Goal: Transaction & Acquisition: Purchase product/service

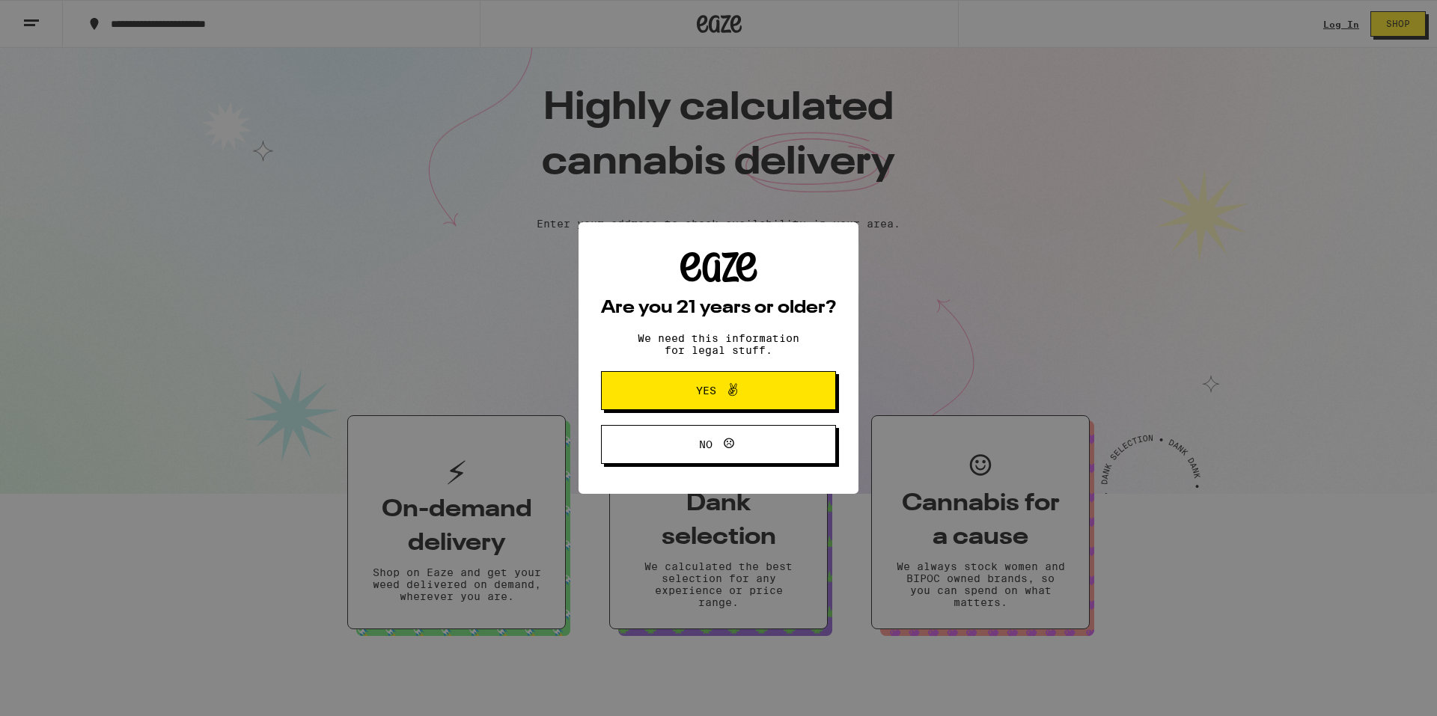
click at [721, 388] on span at bounding box center [728, 390] width 25 height 19
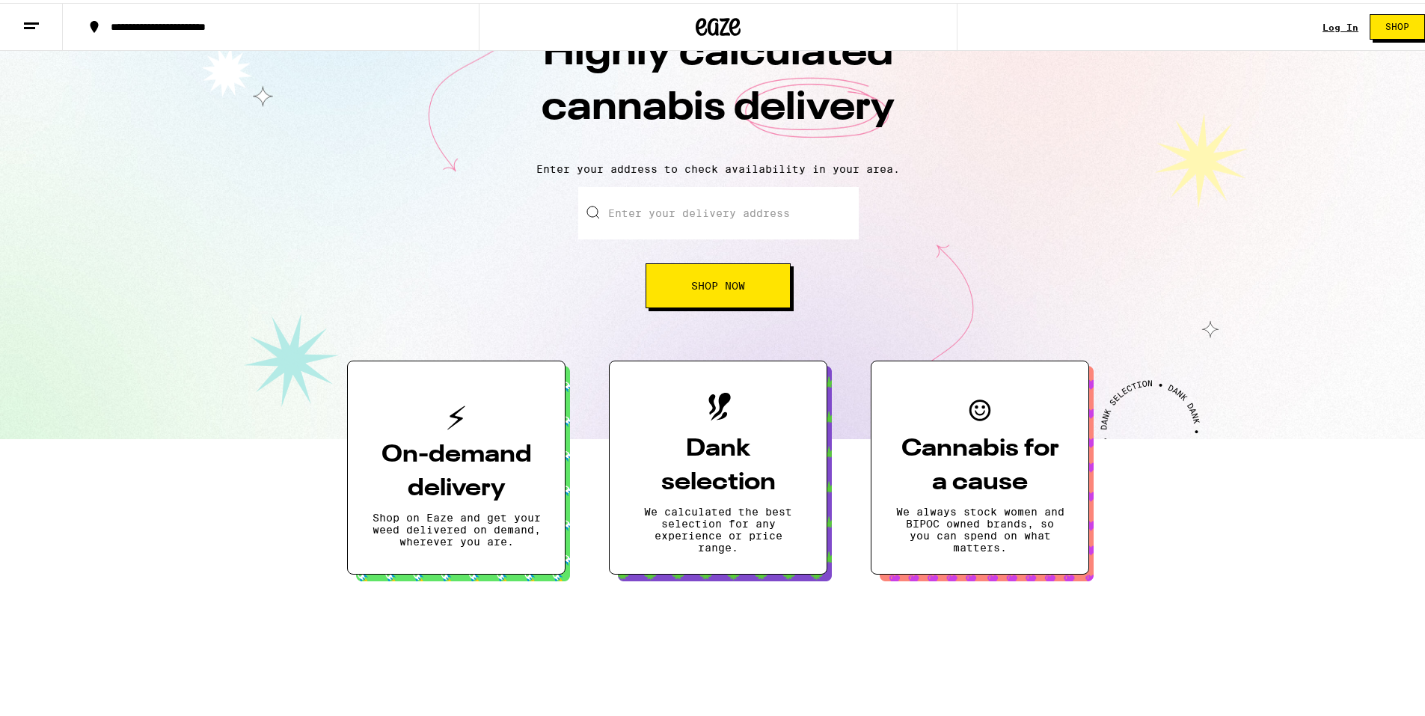
scroll to position [75, 0]
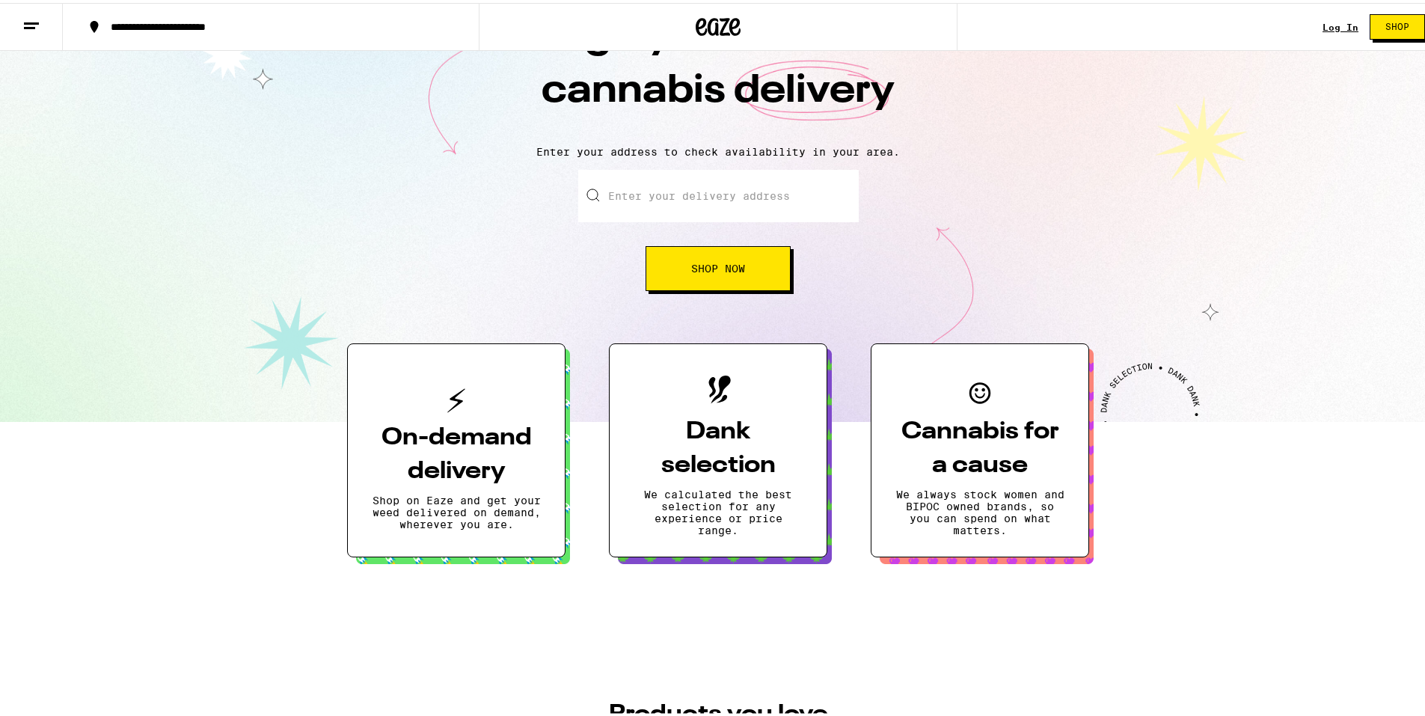
click at [1383, 32] on button "Shop" at bounding box center [1397, 23] width 55 height 25
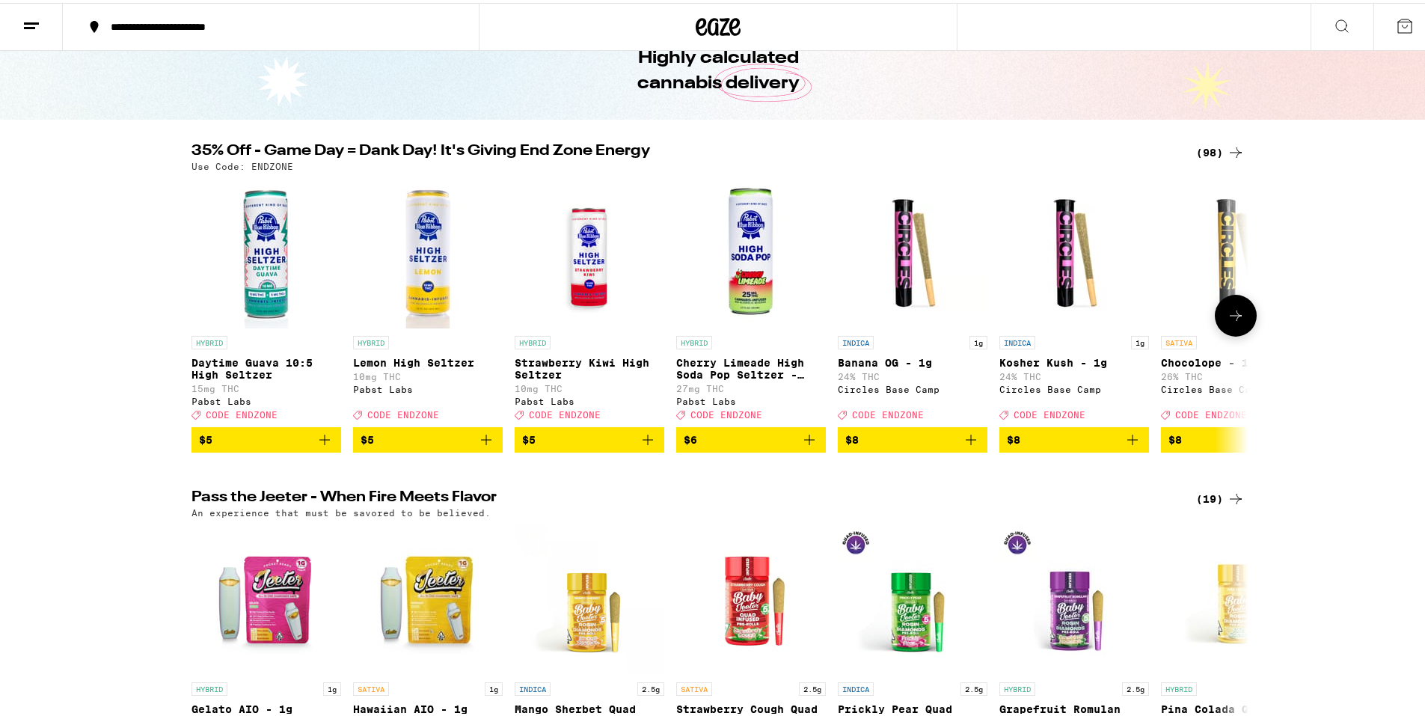
scroll to position [75, 0]
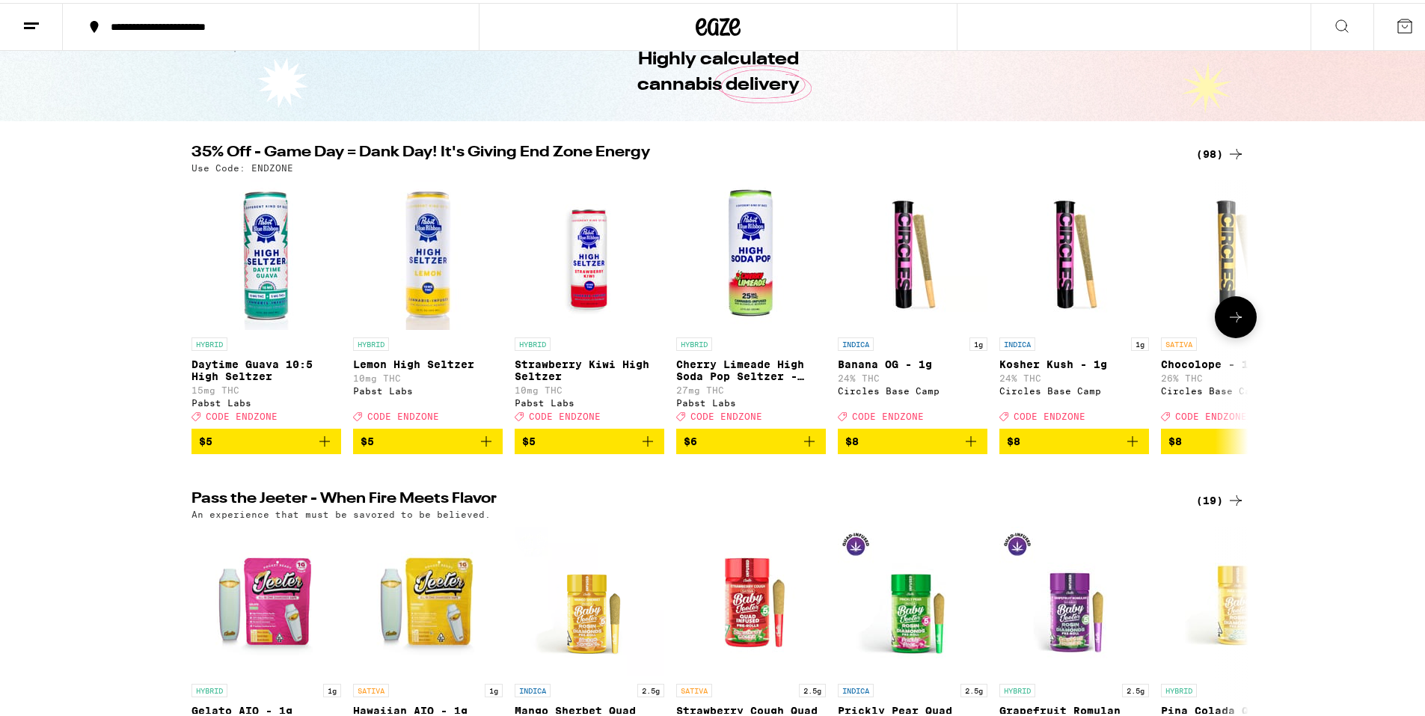
click at [1227, 318] on icon at bounding box center [1236, 314] width 18 height 18
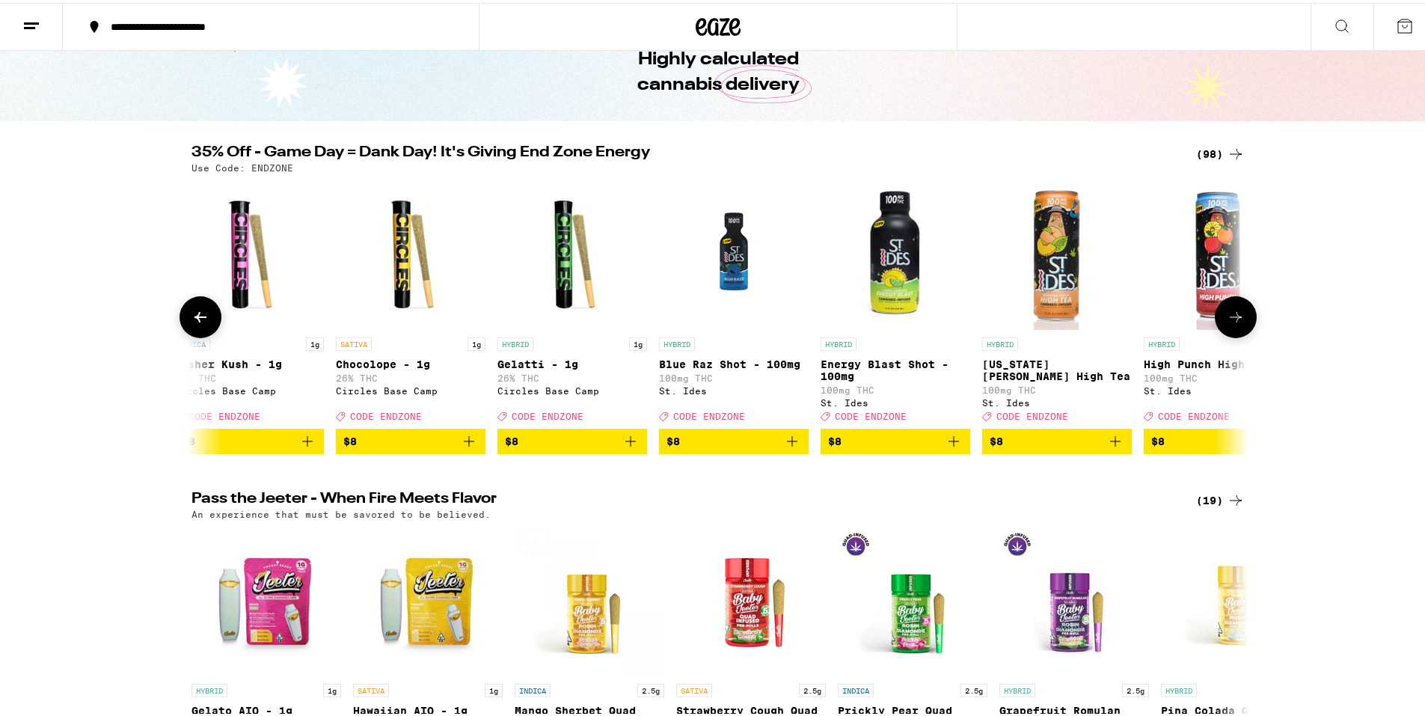
scroll to position [0, 890]
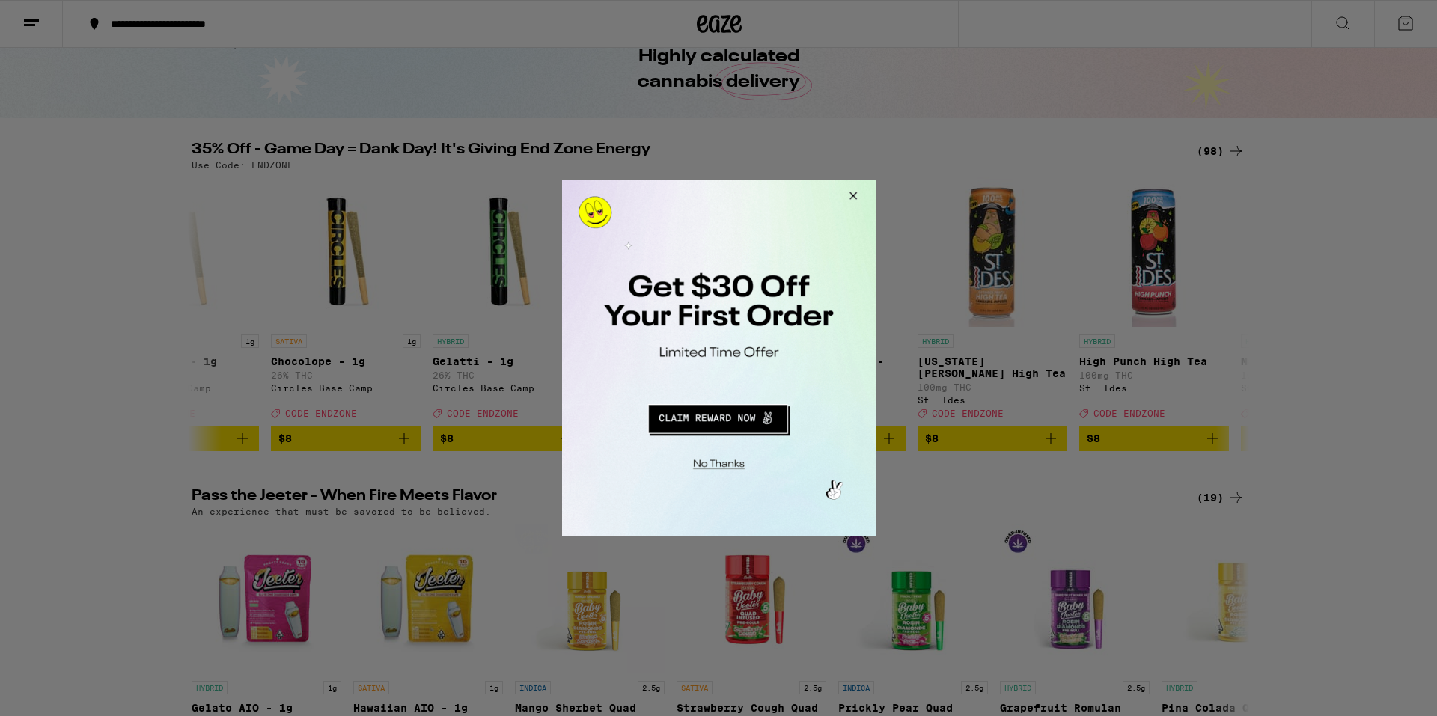
click at [848, 194] on button "Close Modal" at bounding box center [850, 198] width 40 height 36
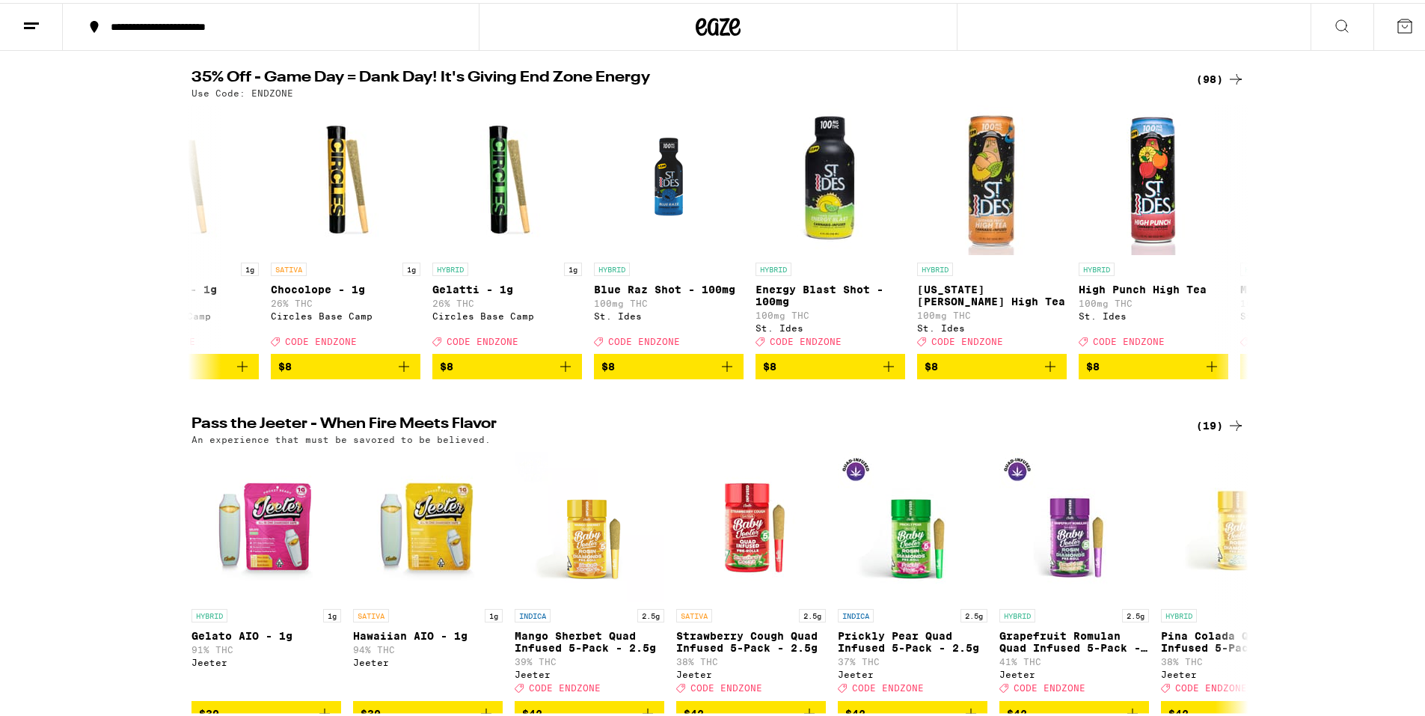
scroll to position [75, 0]
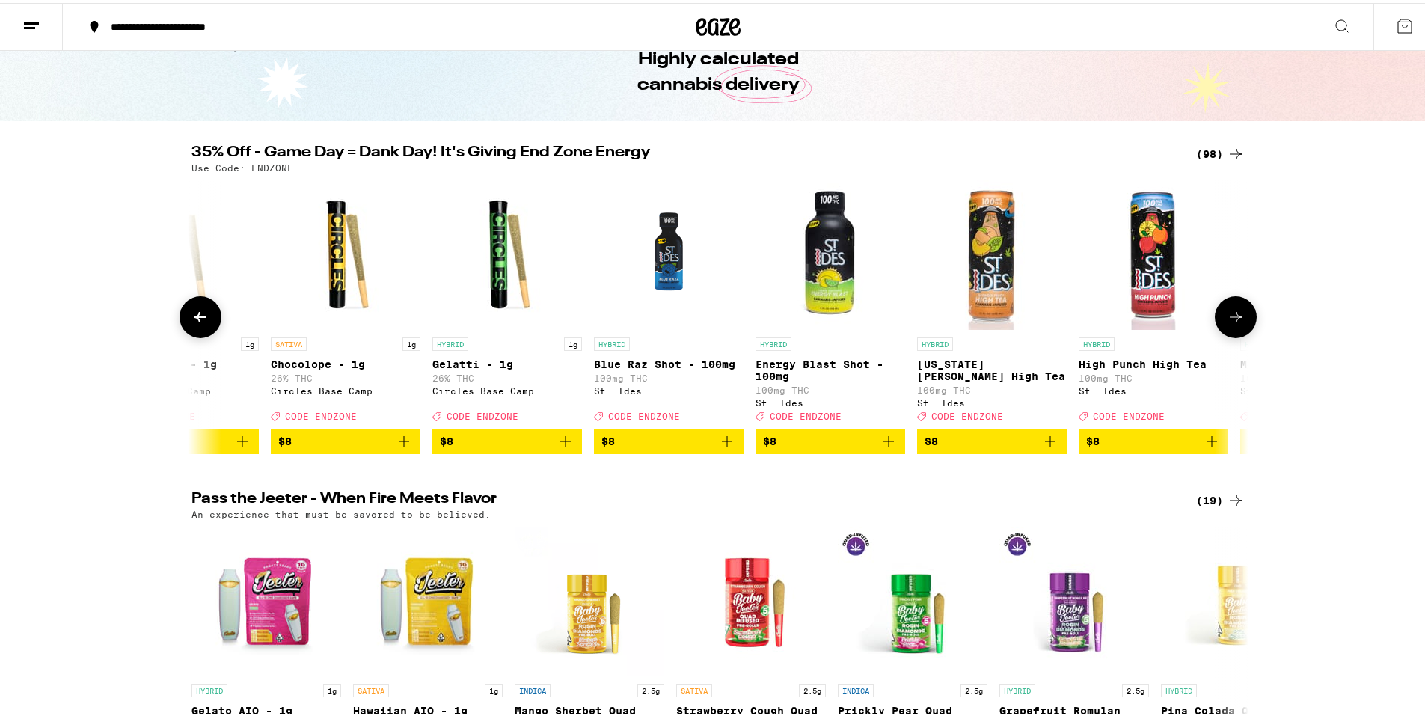
click at [192, 319] on icon at bounding box center [201, 314] width 18 height 18
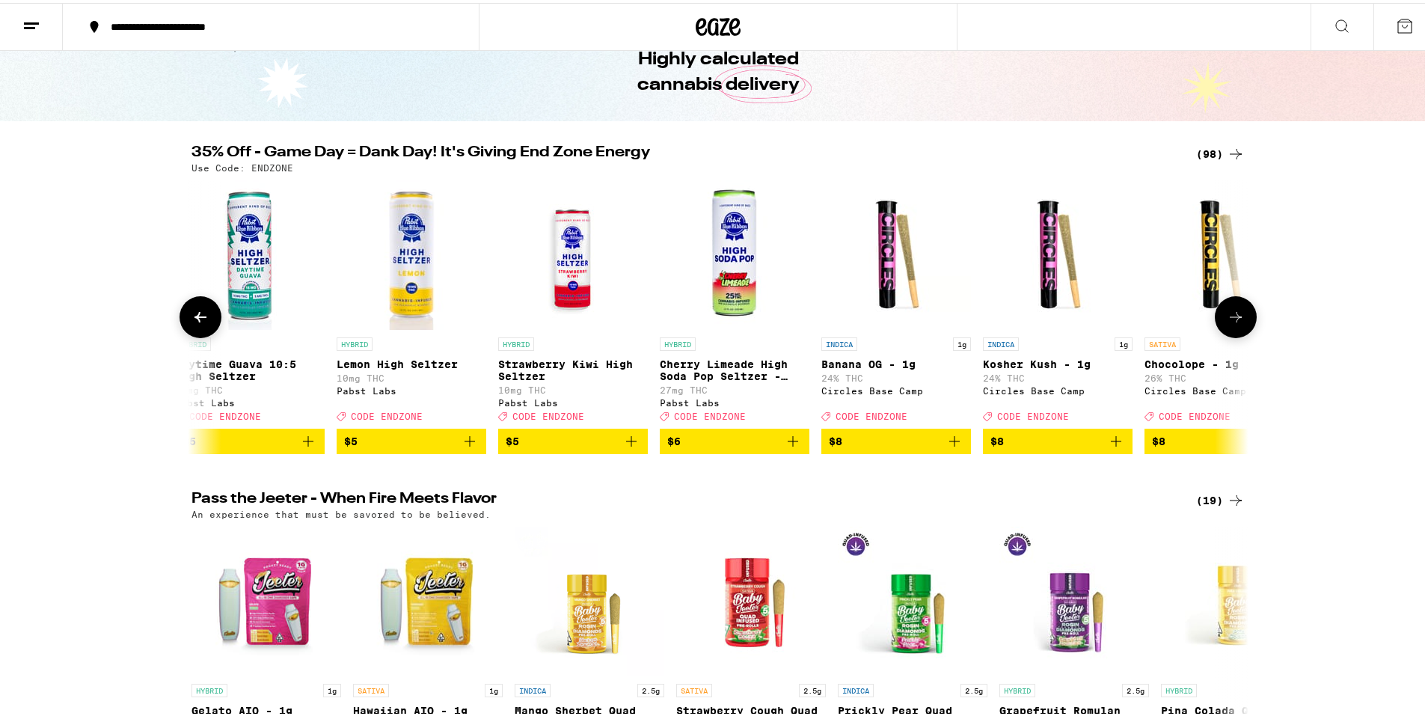
scroll to position [0, 0]
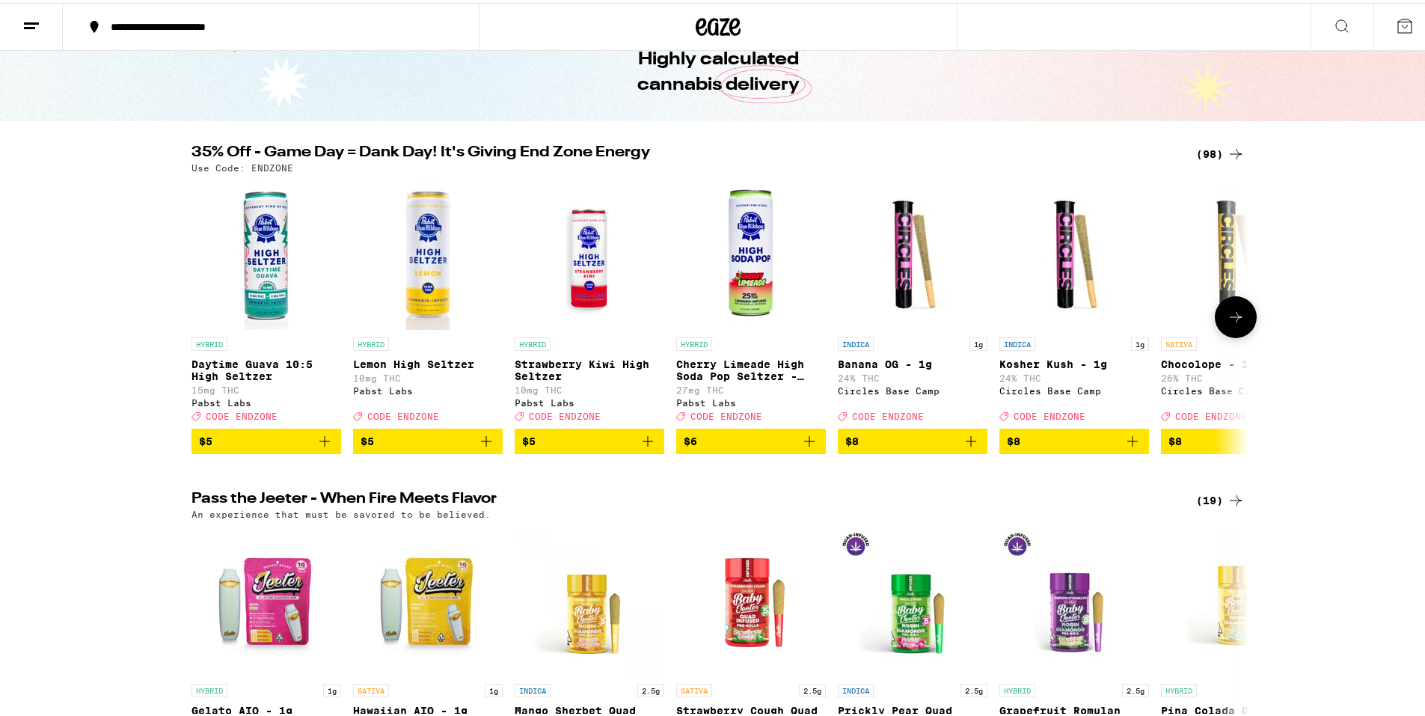
click at [1227, 322] on icon at bounding box center [1236, 314] width 18 height 18
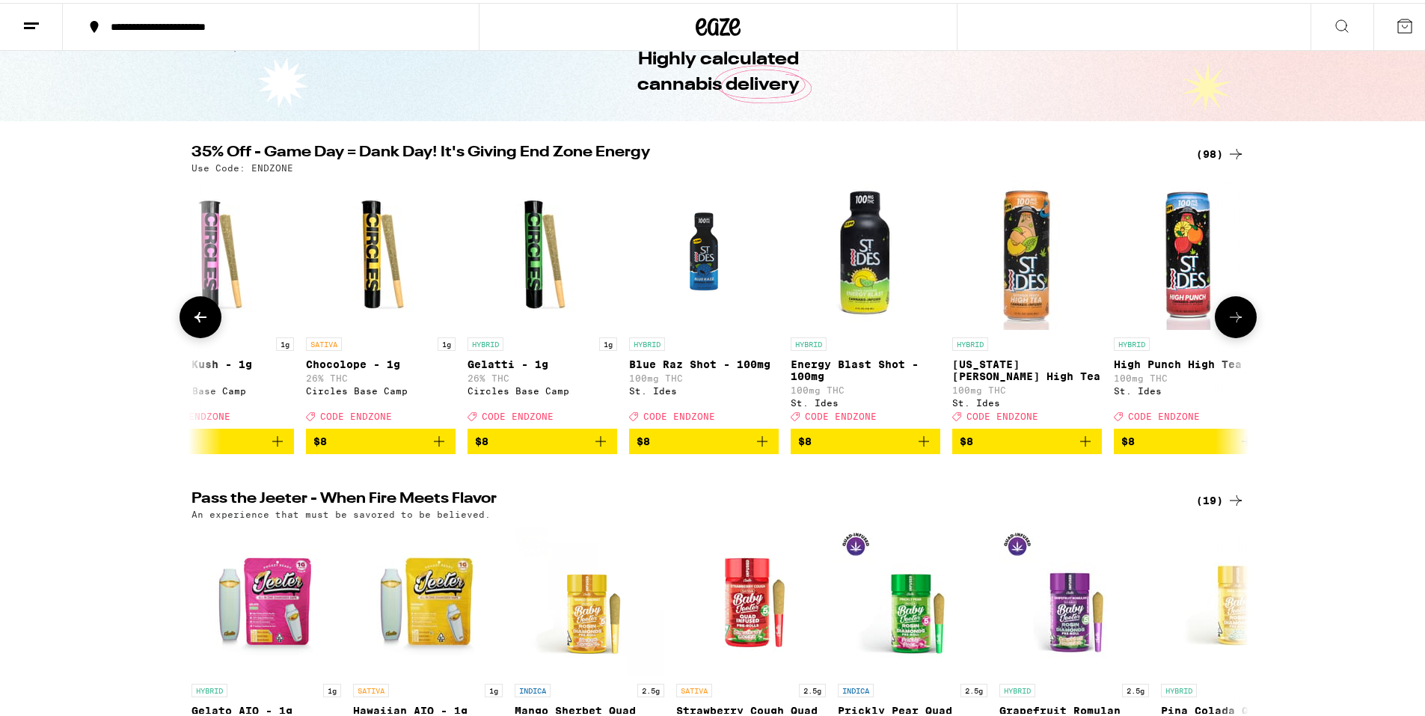
scroll to position [0, 890]
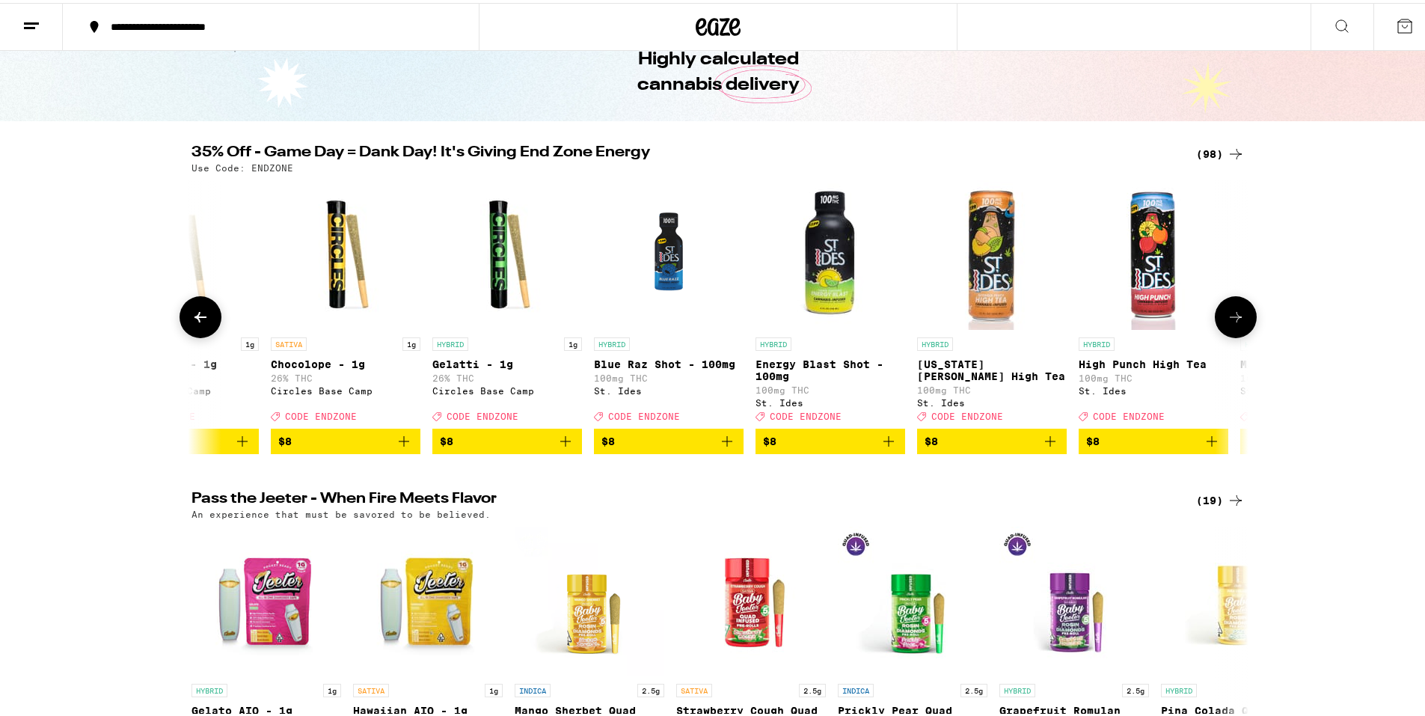
click at [1227, 322] on icon at bounding box center [1236, 314] width 18 height 18
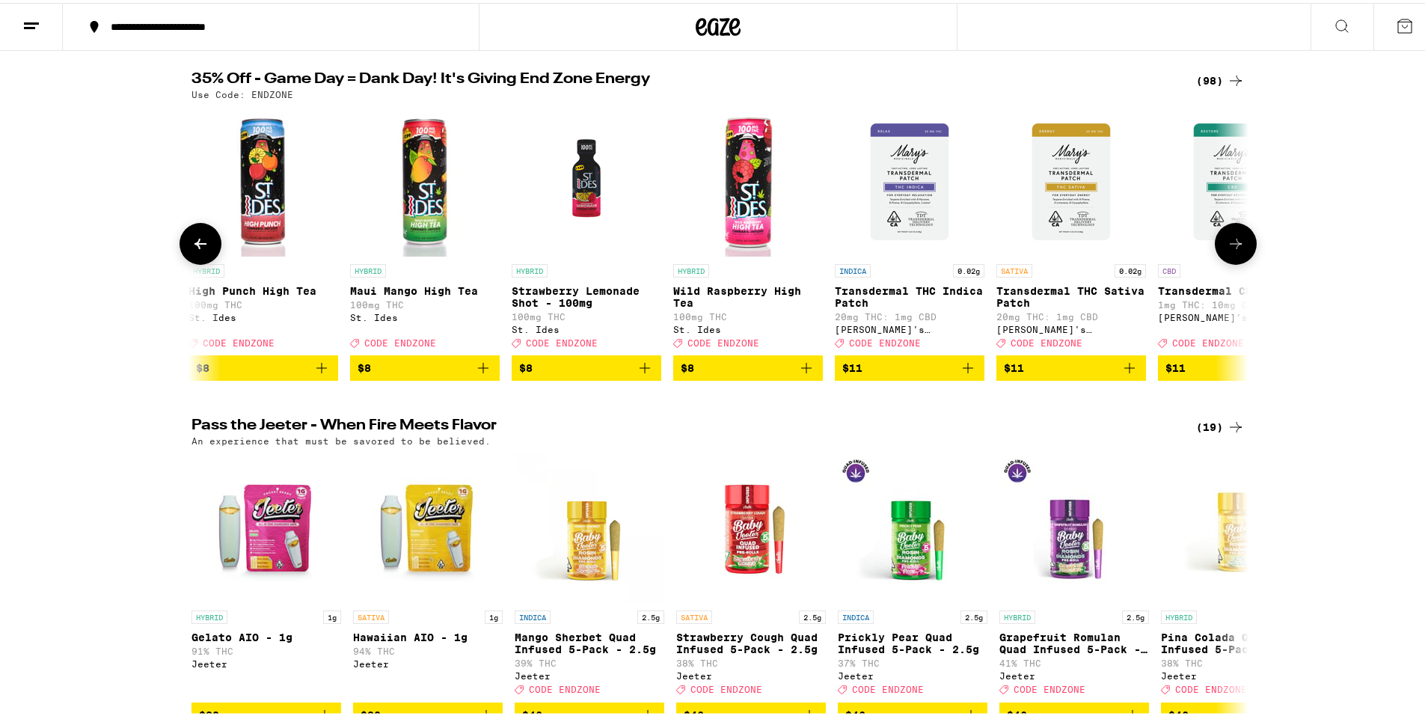
scroll to position [150, 0]
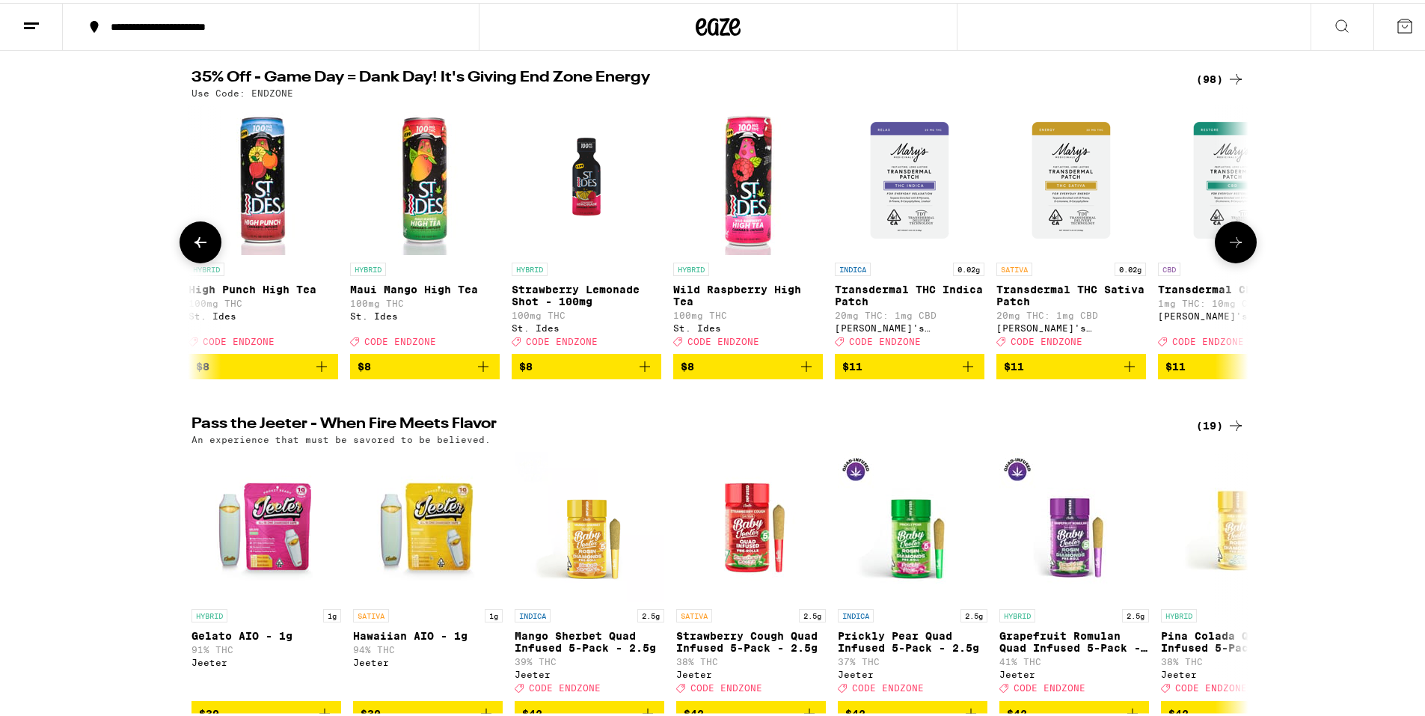
click at [201, 246] on icon at bounding box center [201, 239] width 18 height 18
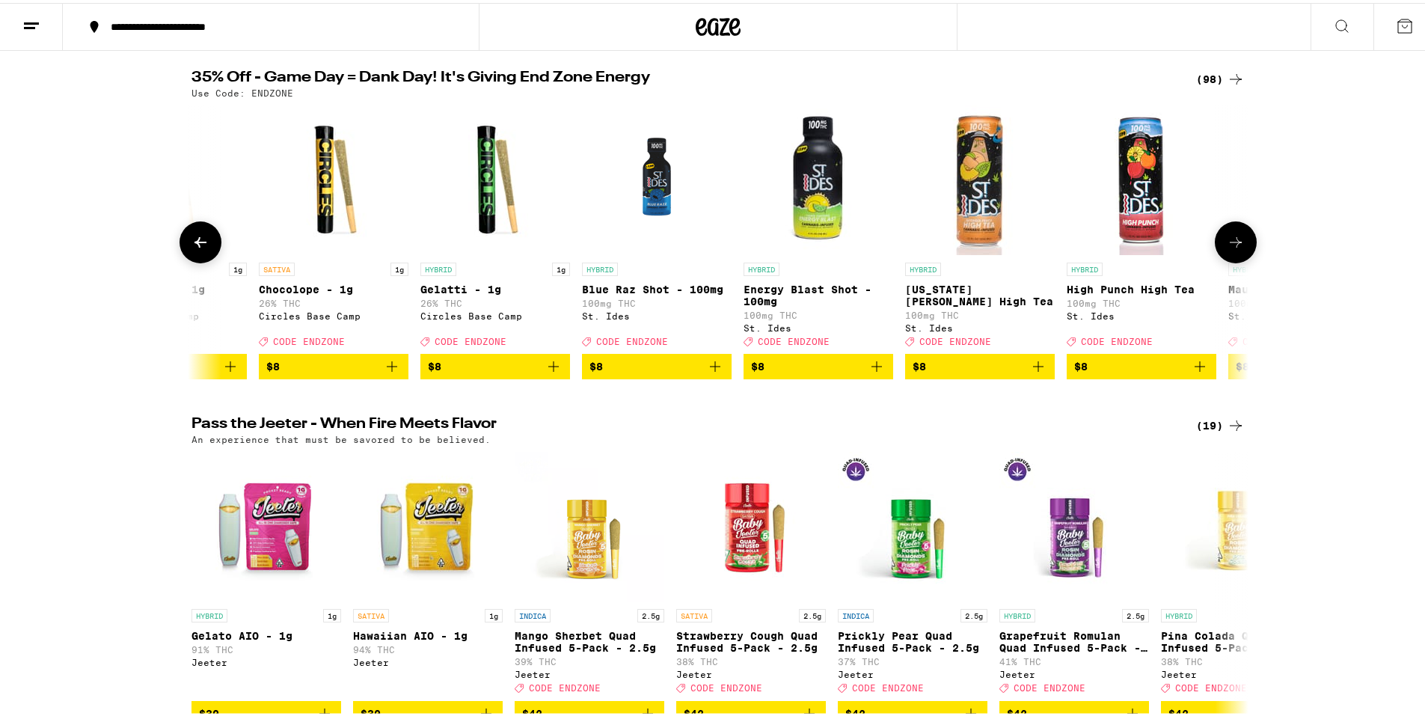
scroll to position [0, 890]
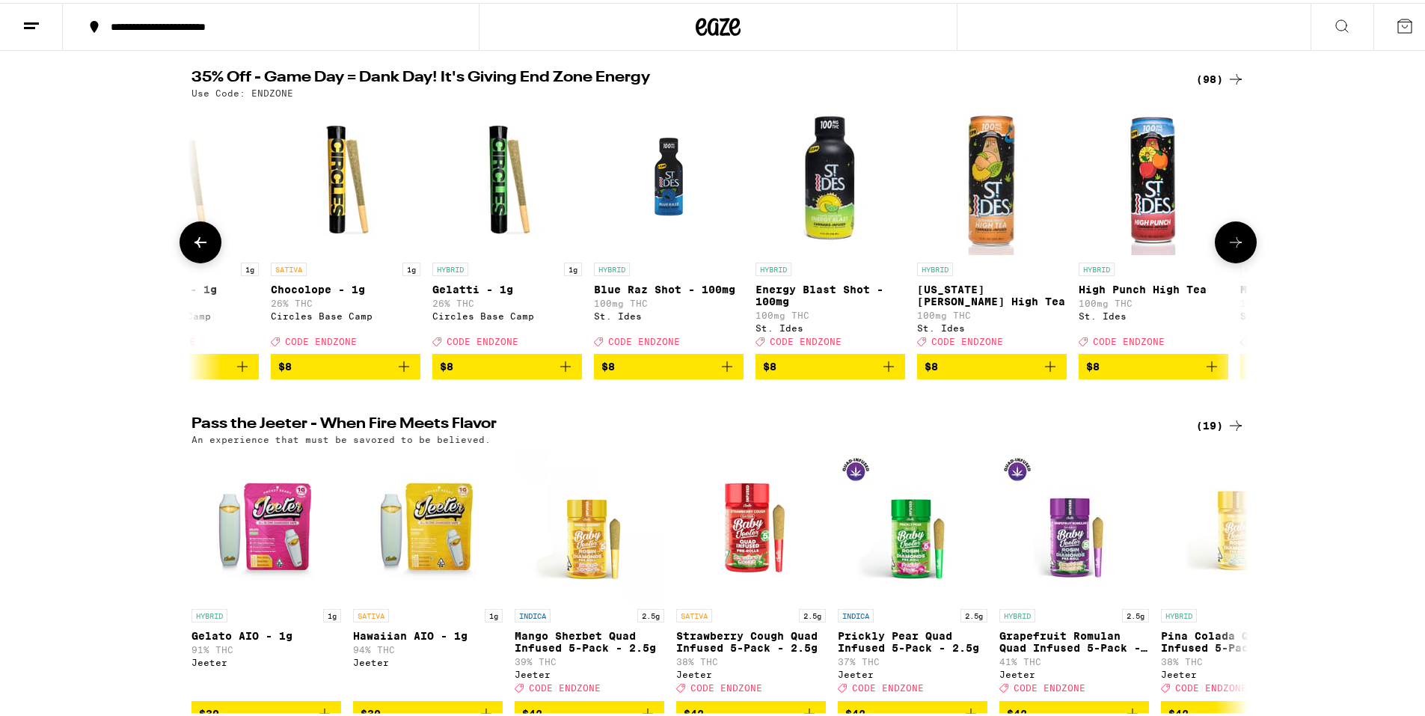
click at [192, 248] on icon at bounding box center [201, 239] width 18 height 18
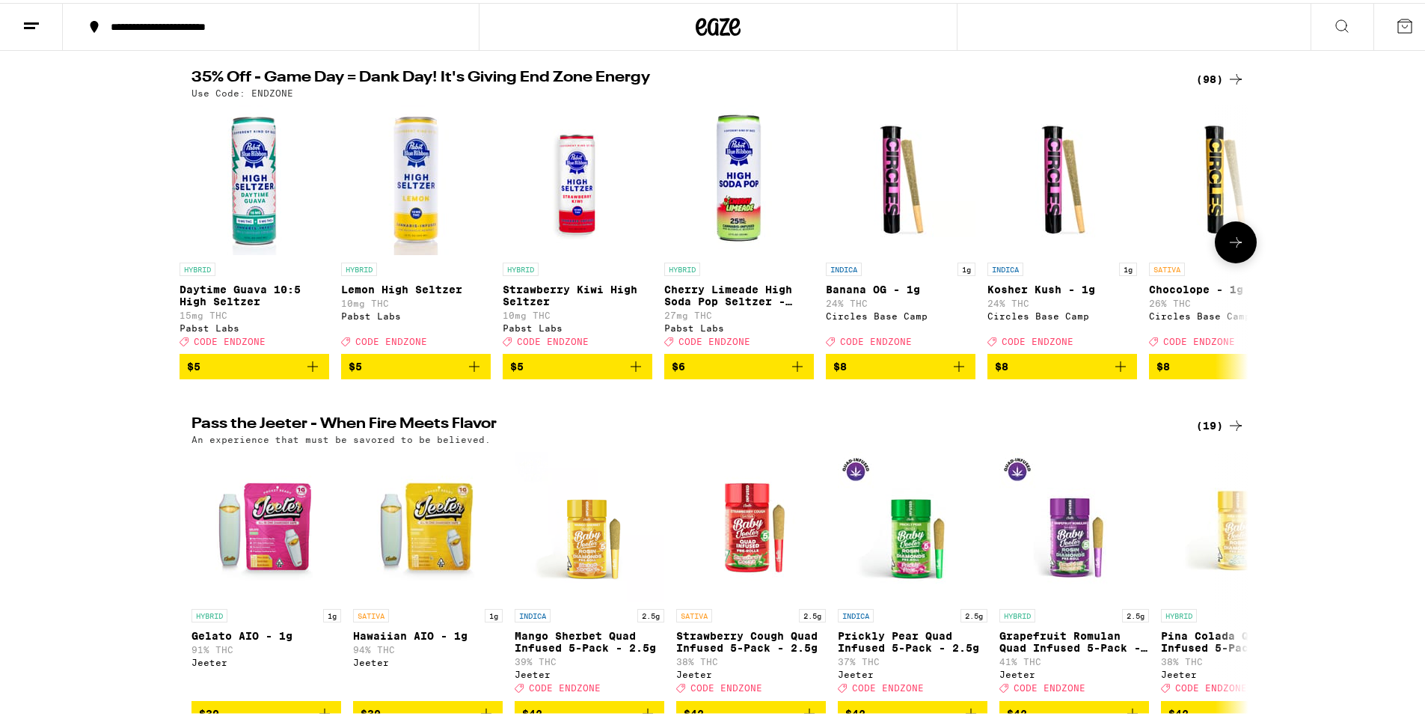
scroll to position [0, 0]
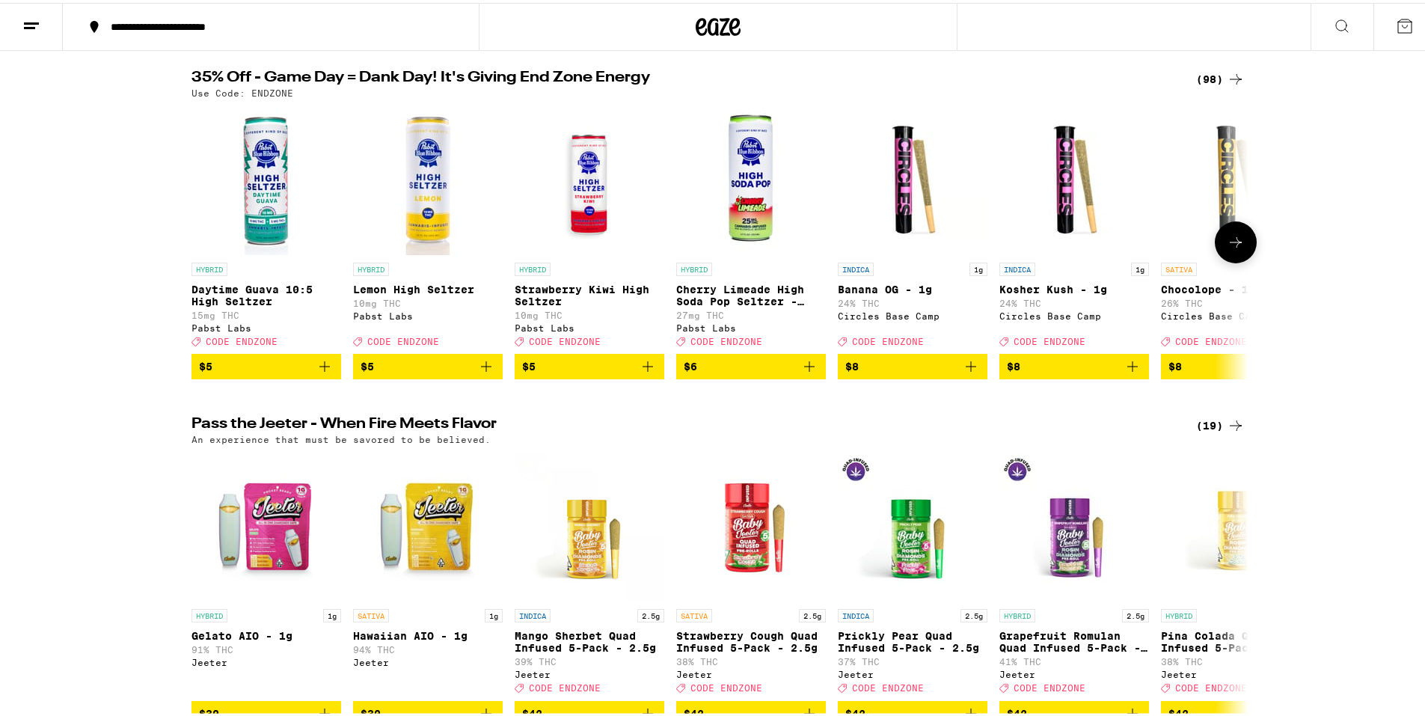
click at [1227, 248] on icon at bounding box center [1236, 239] width 18 height 18
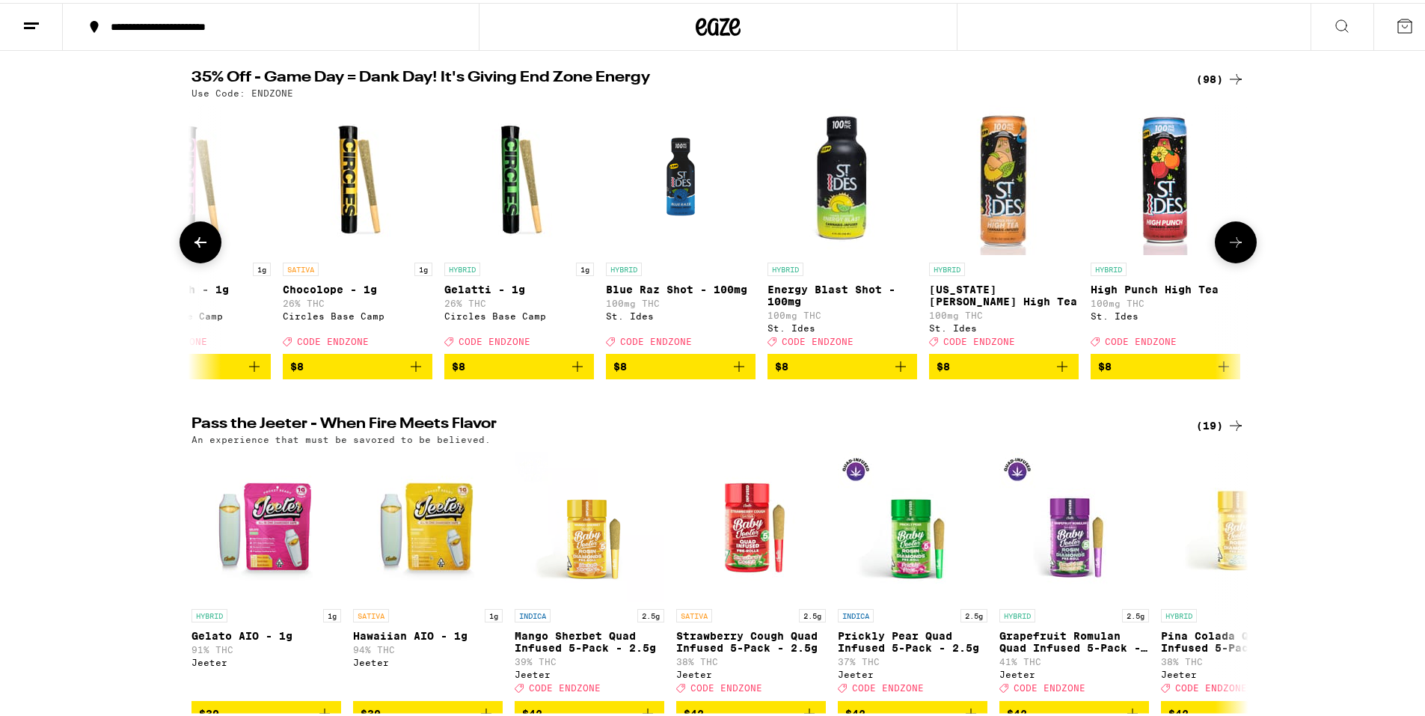
scroll to position [0, 890]
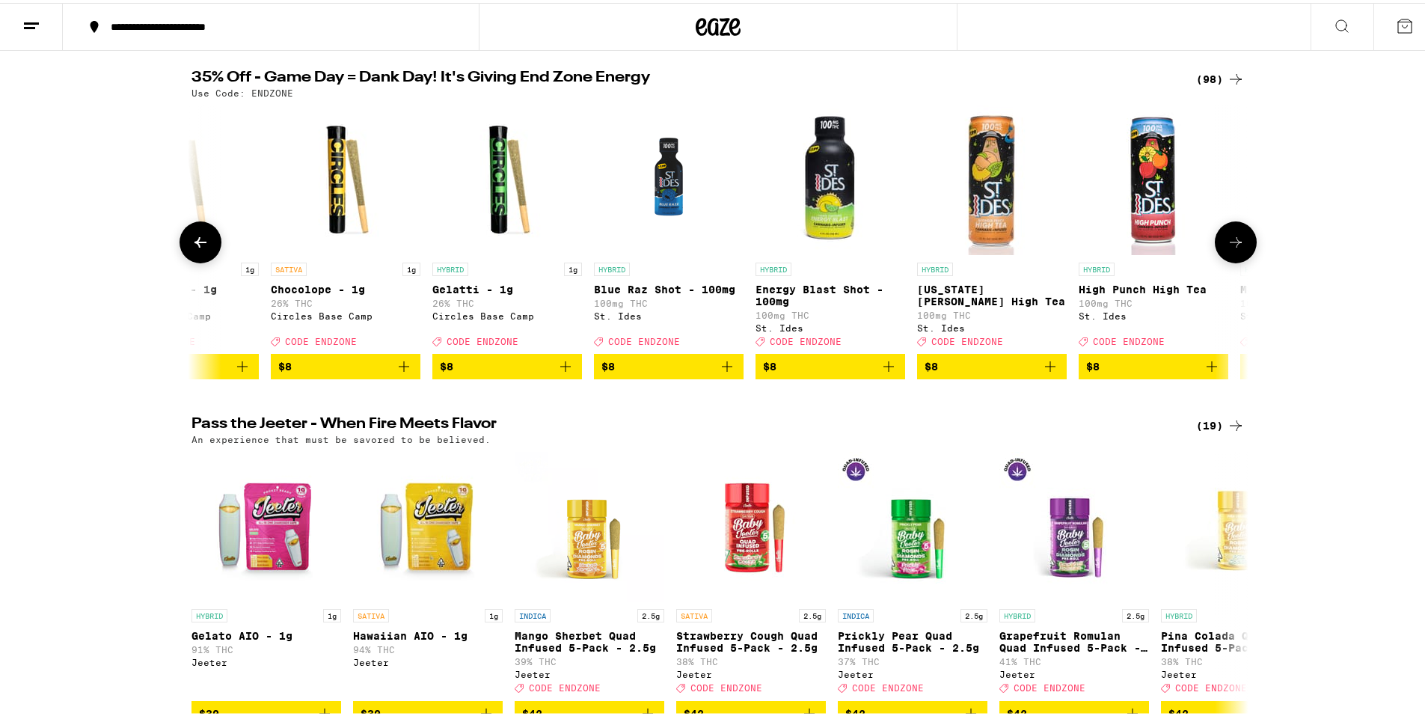
click at [1227, 248] on icon at bounding box center [1236, 239] width 18 height 18
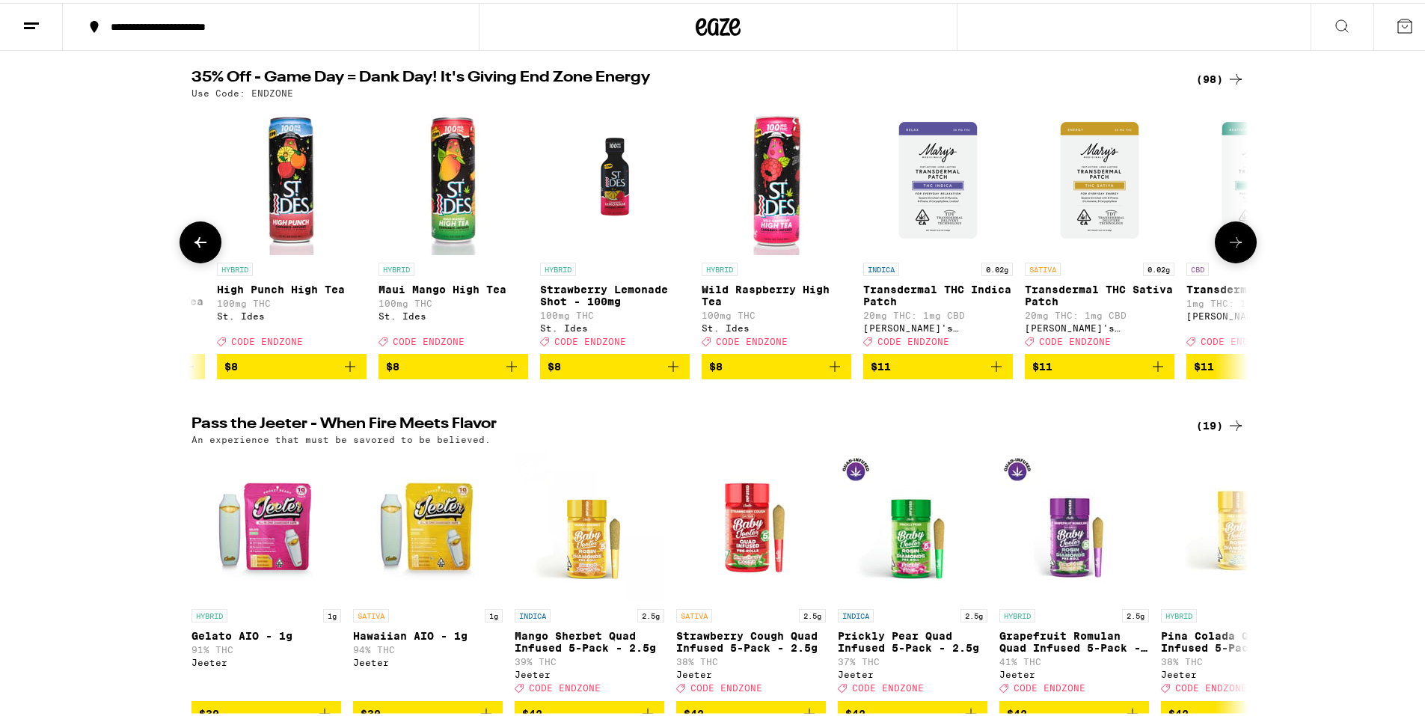
scroll to position [0, 1781]
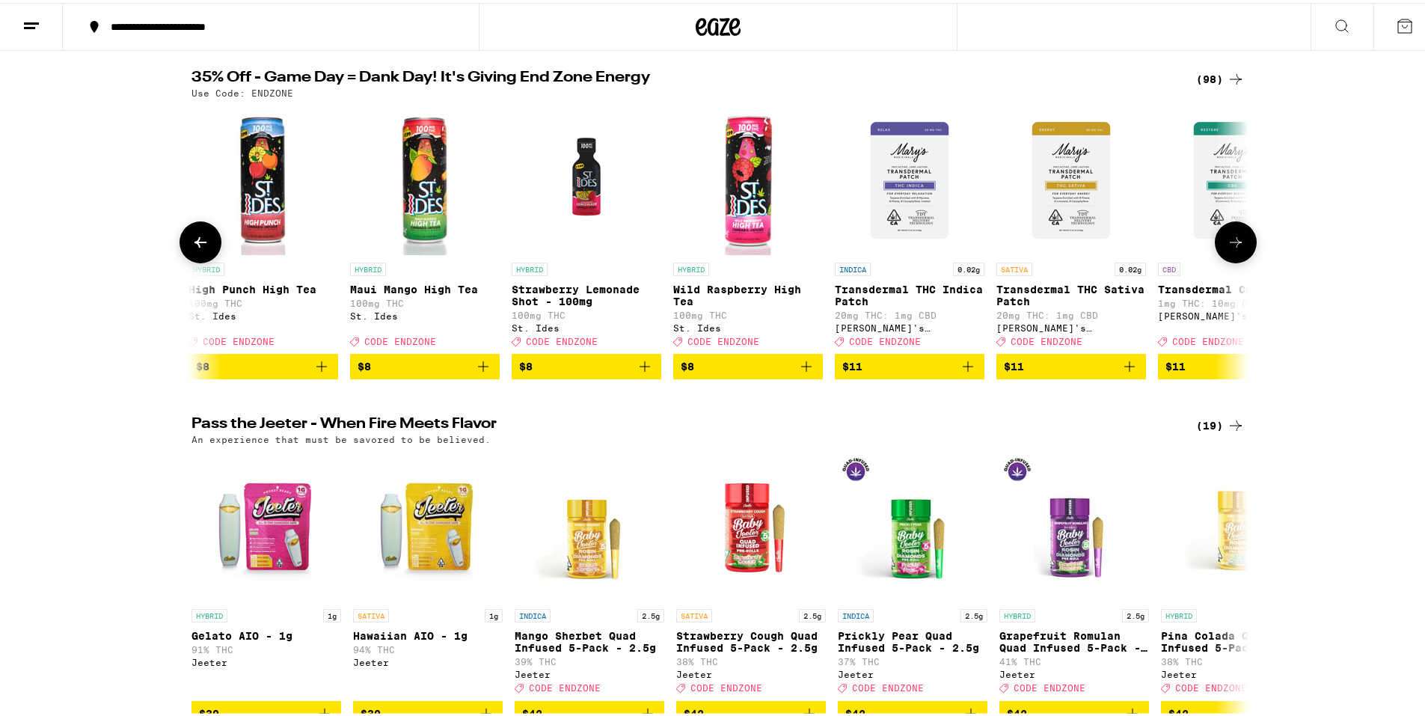
click at [1229, 248] on icon at bounding box center [1236, 239] width 18 height 18
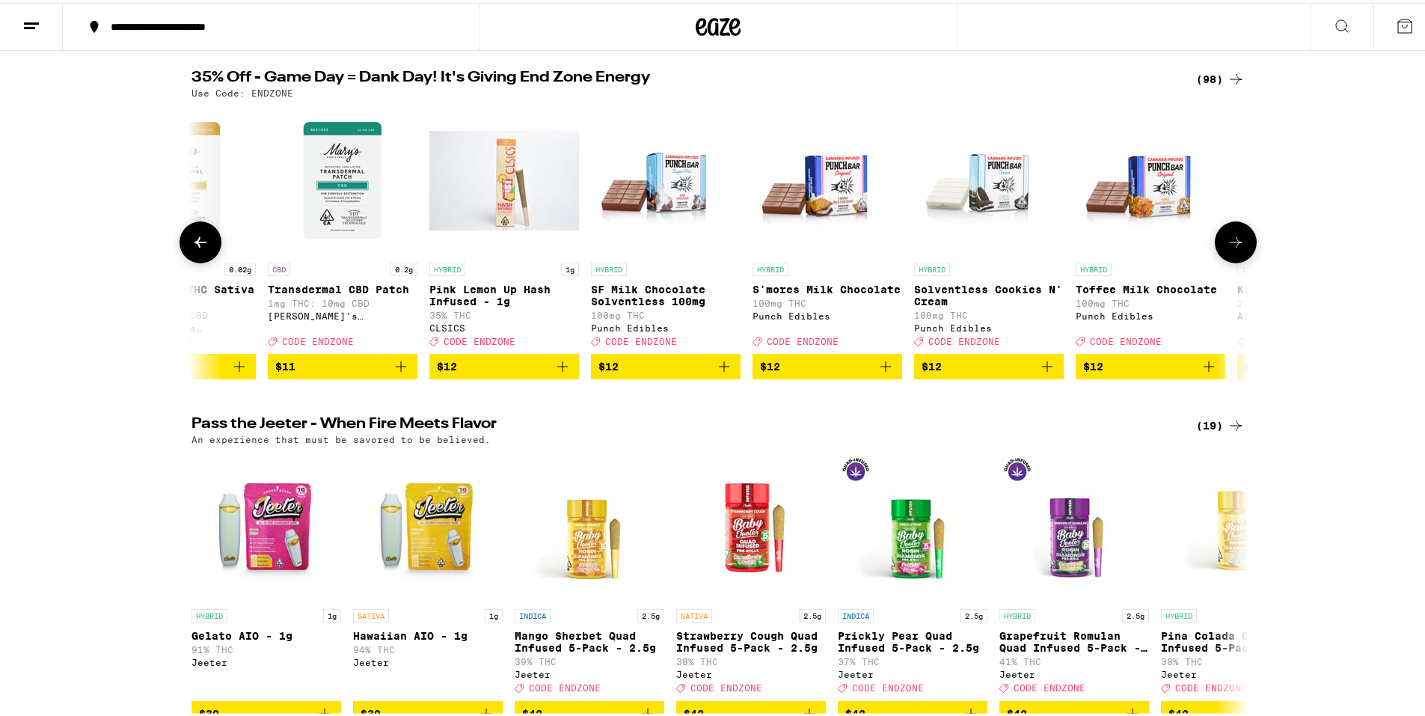
click at [1227, 245] on icon at bounding box center [1236, 239] width 18 height 18
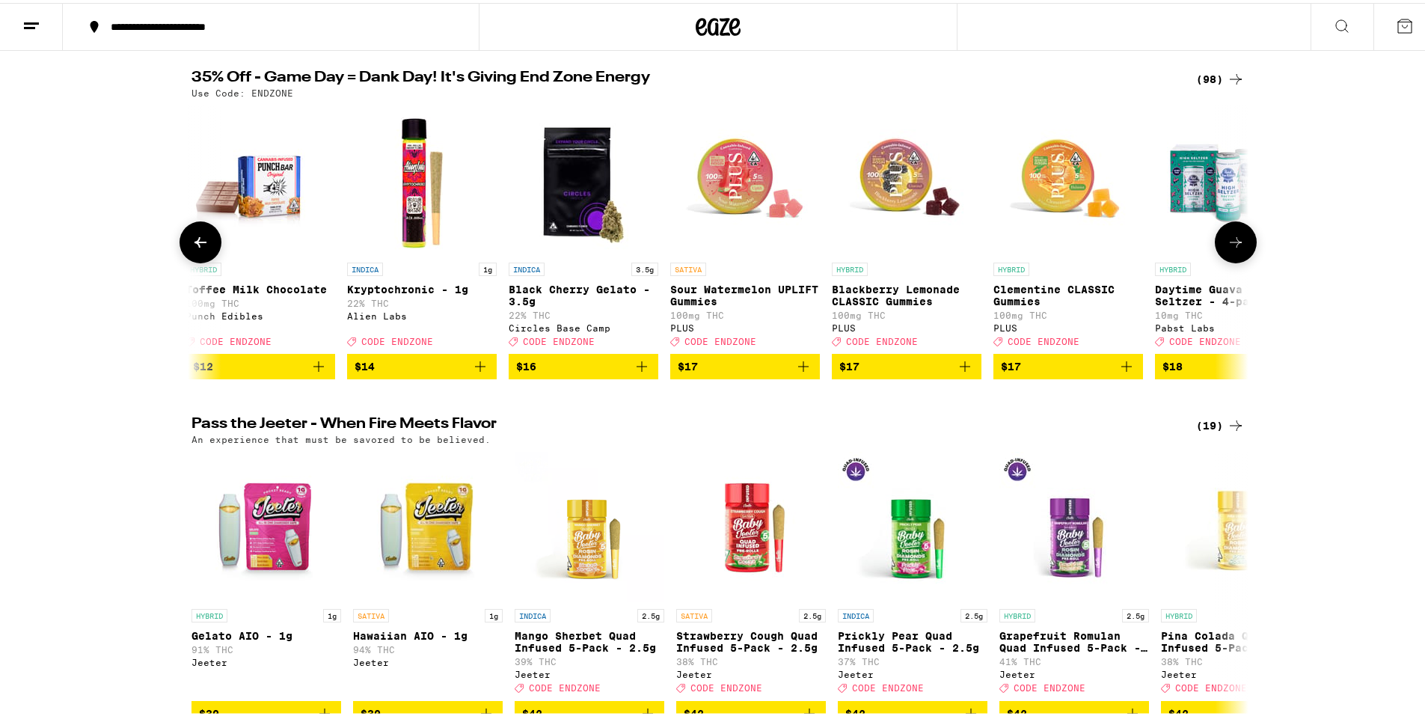
click at [1227, 244] on icon at bounding box center [1236, 239] width 18 height 18
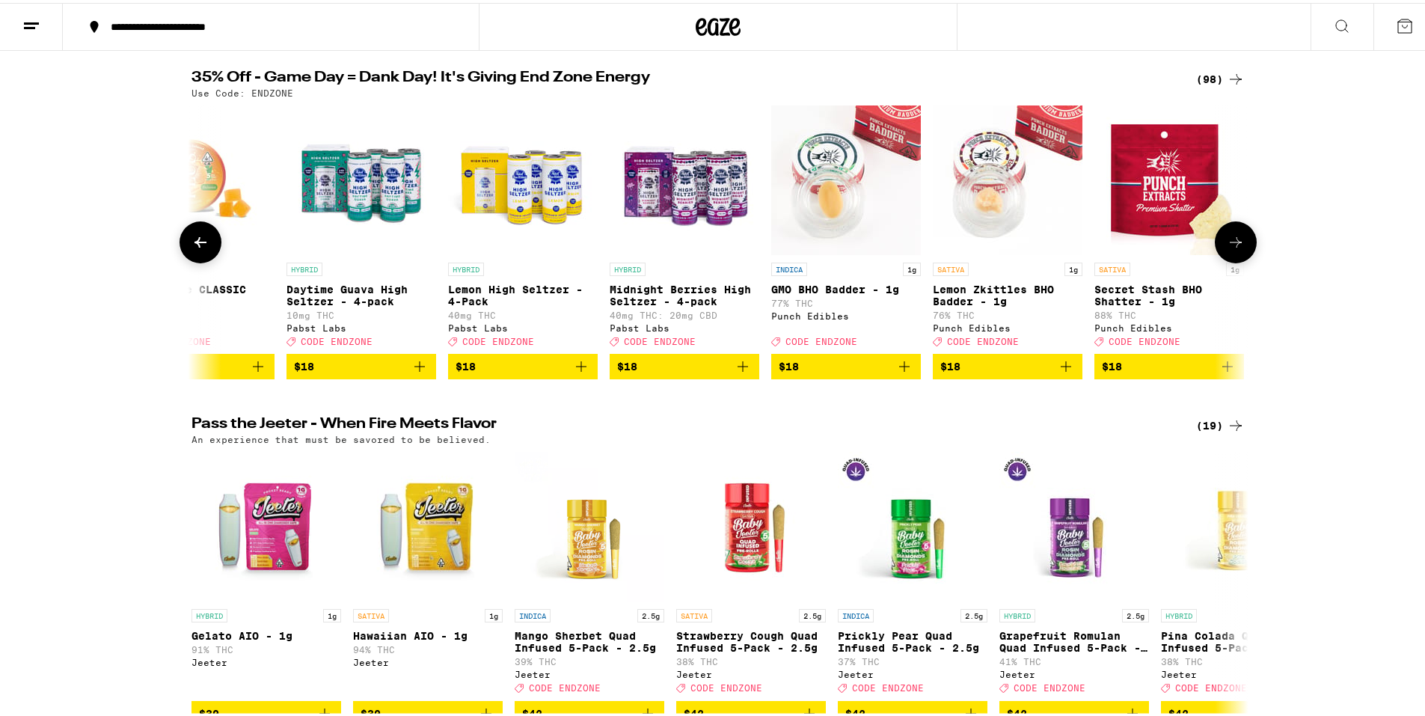
scroll to position [0, 4452]
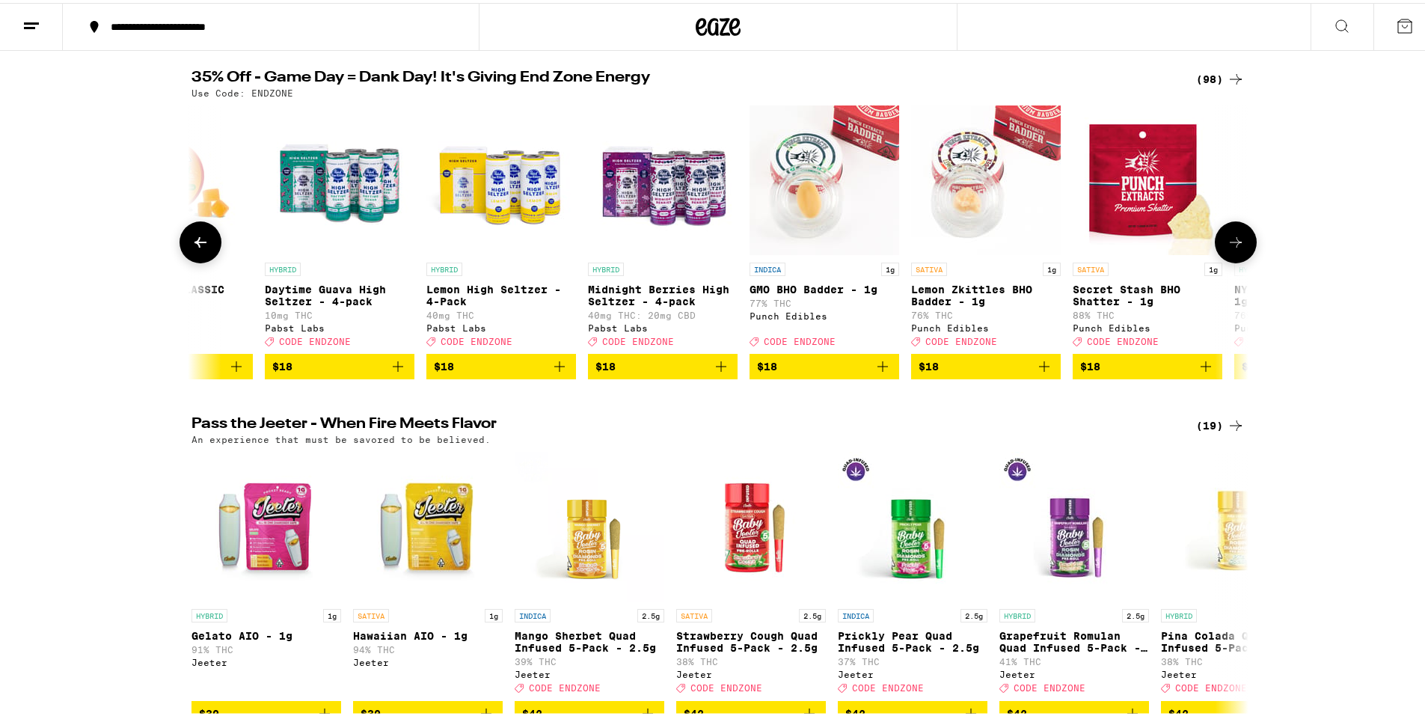
click at [1229, 248] on icon at bounding box center [1236, 239] width 18 height 18
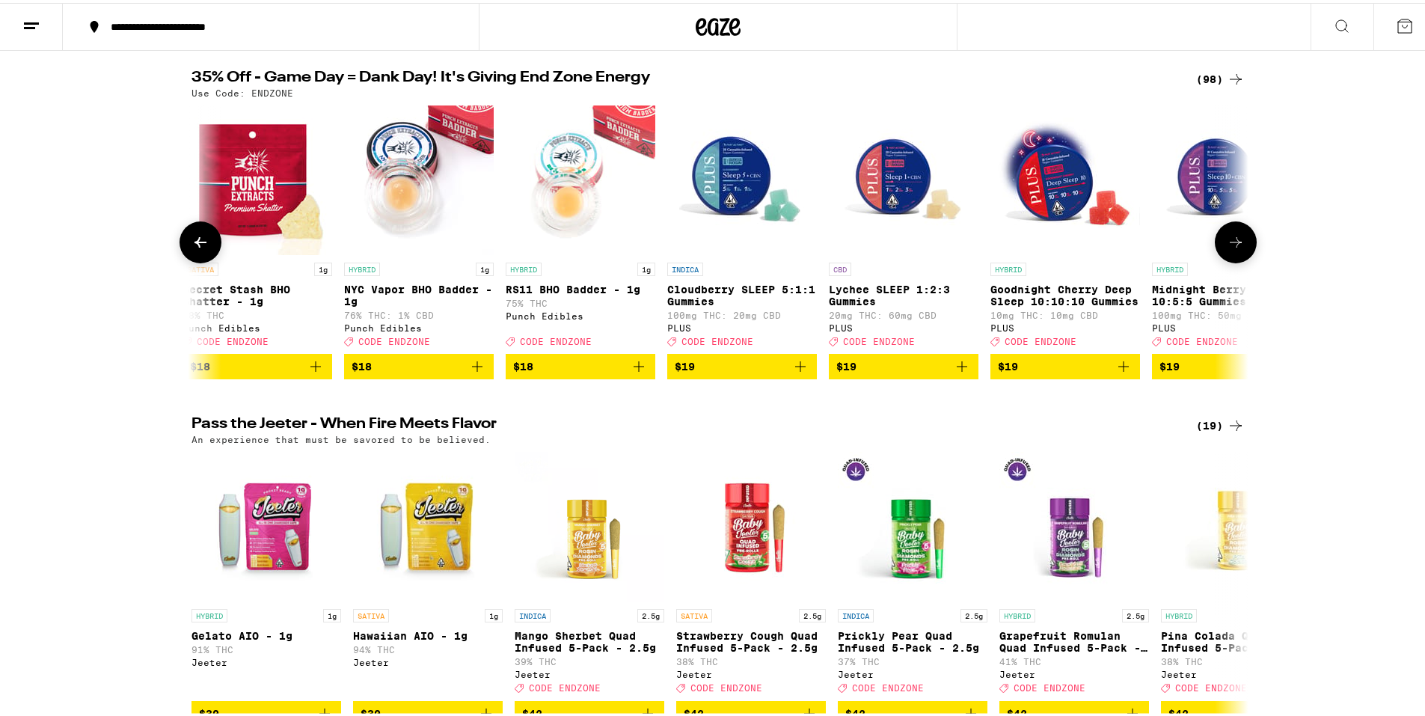
click at [1229, 248] on icon at bounding box center [1236, 239] width 18 height 18
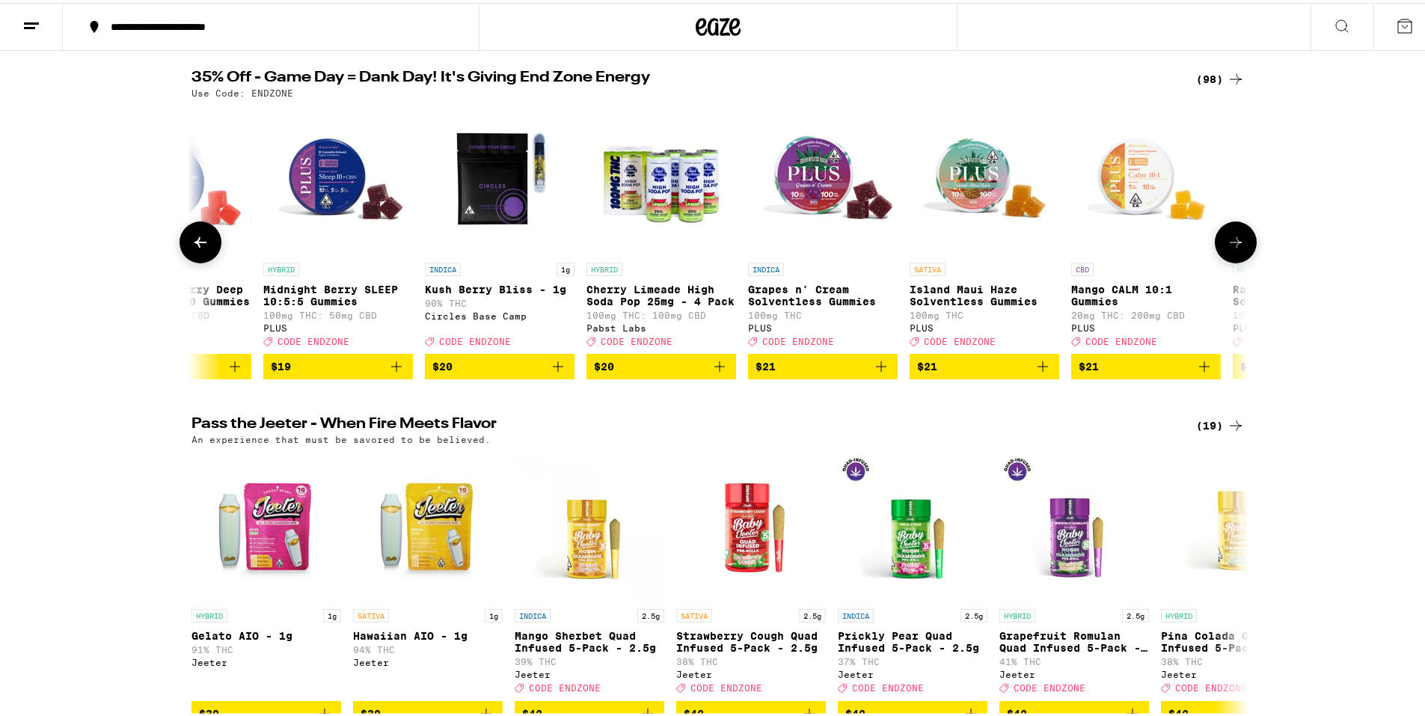
scroll to position [0, 6232]
click at [201, 248] on icon at bounding box center [201, 239] width 18 height 18
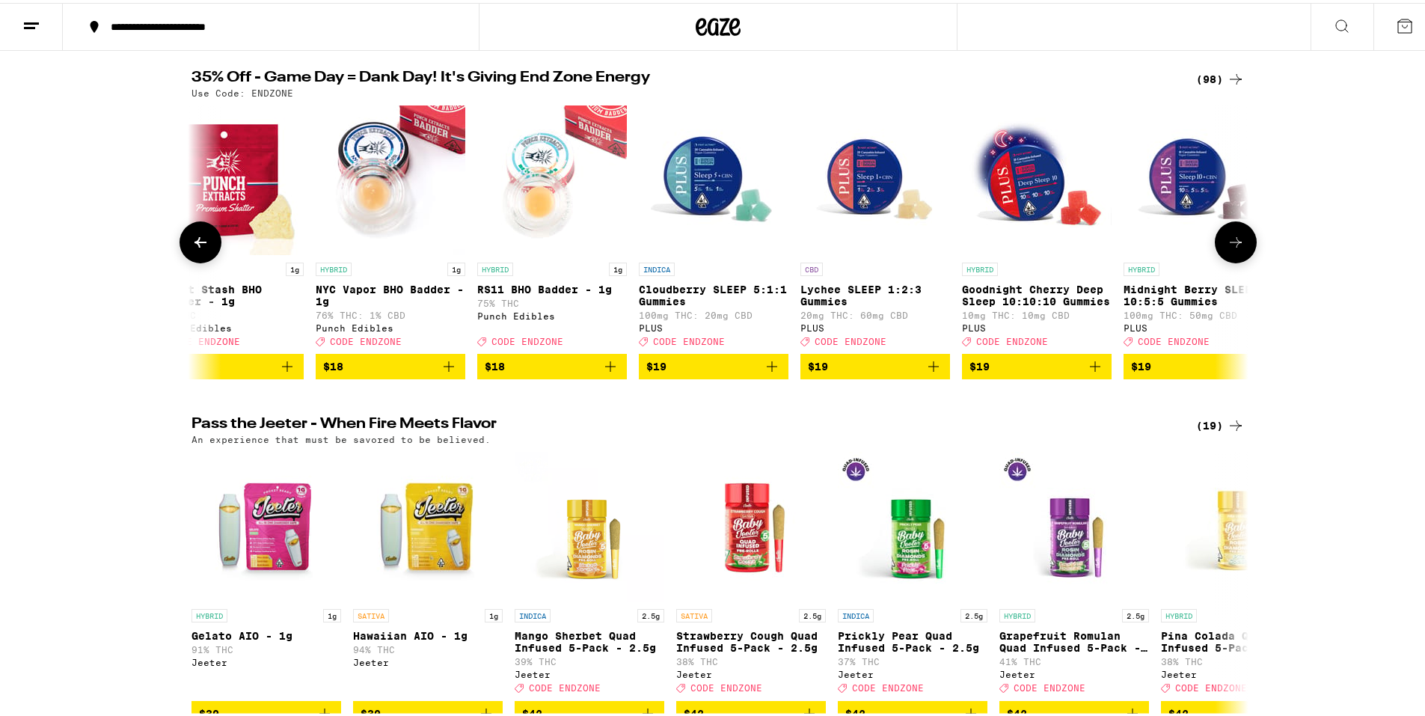
click at [201, 248] on icon at bounding box center [201, 239] width 18 height 18
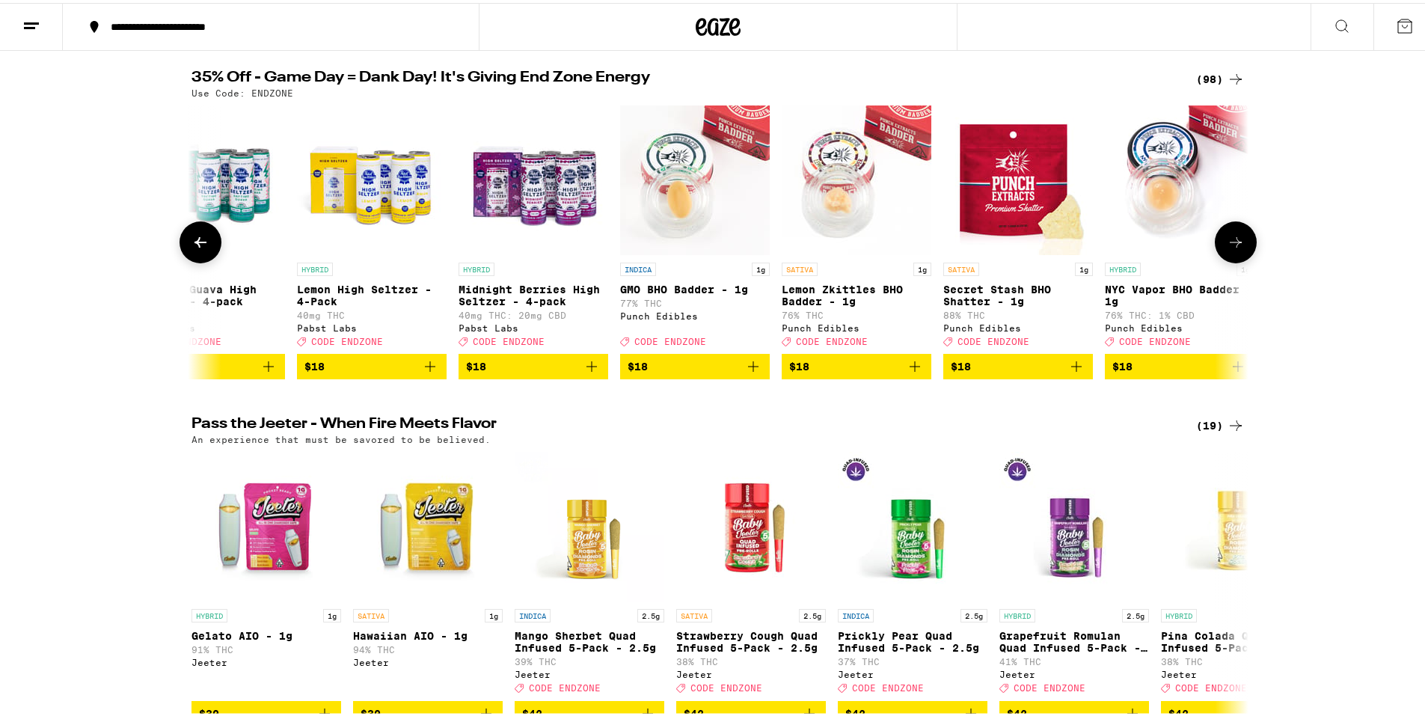
click at [201, 248] on icon at bounding box center [201, 239] width 18 height 18
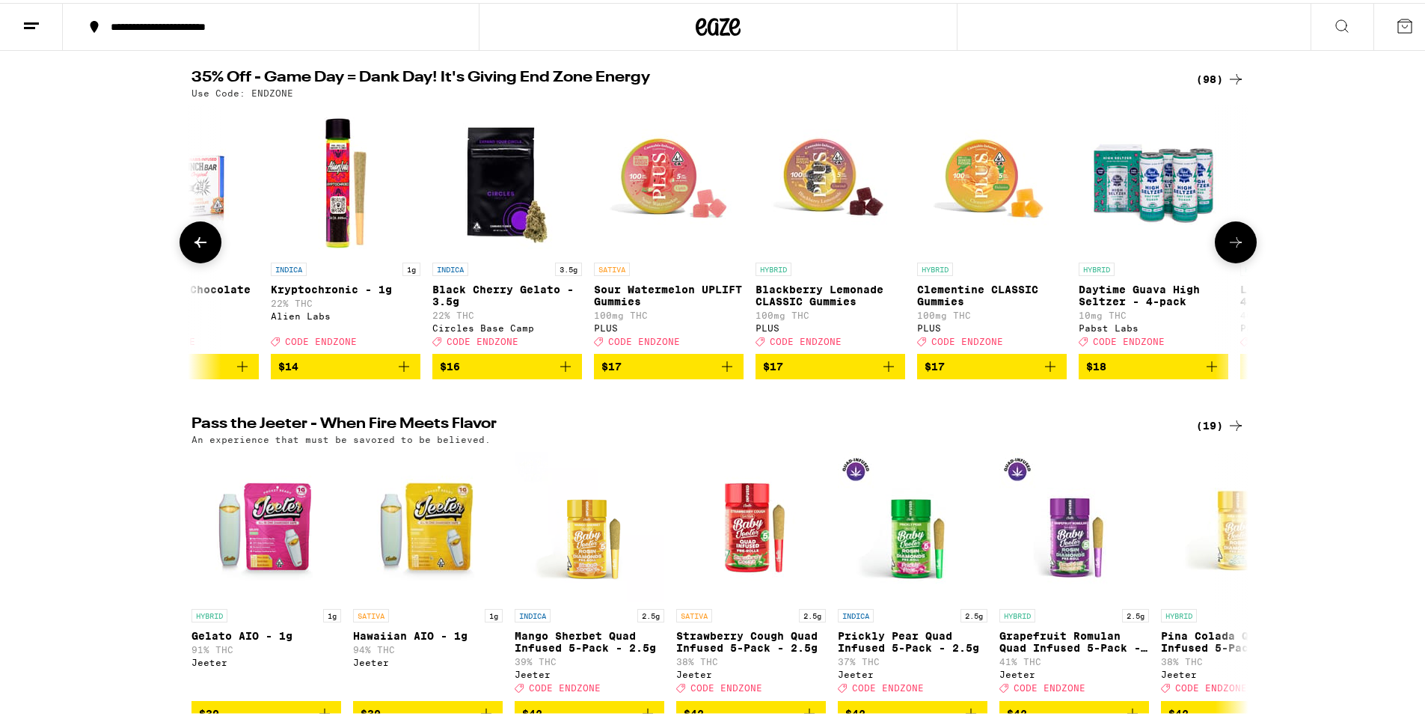
click at [201, 248] on icon at bounding box center [201, 239] width 18 height 18
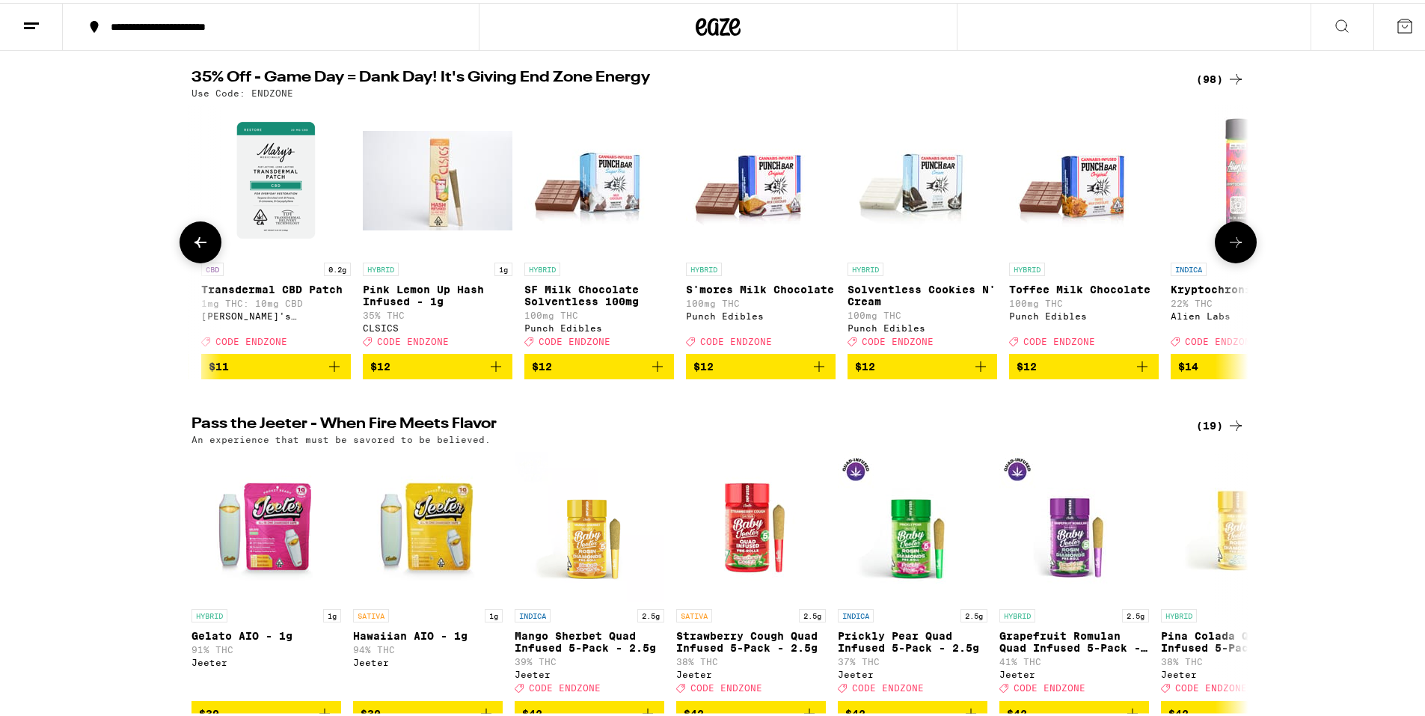
click at [201, 248] on icon at bounding box center [201, 239] width 18 height 18
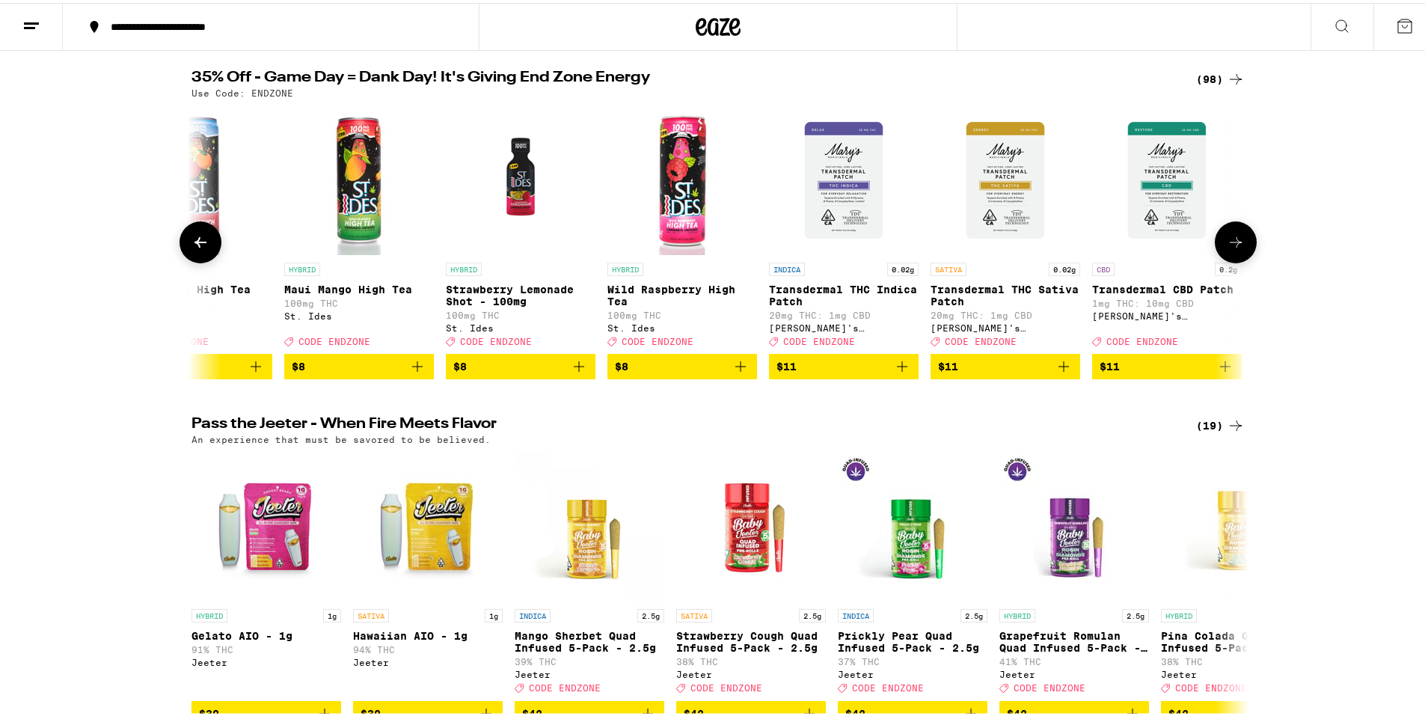
click at [201, 248] on icon at bounding box center [201, 239] width 18 height 18
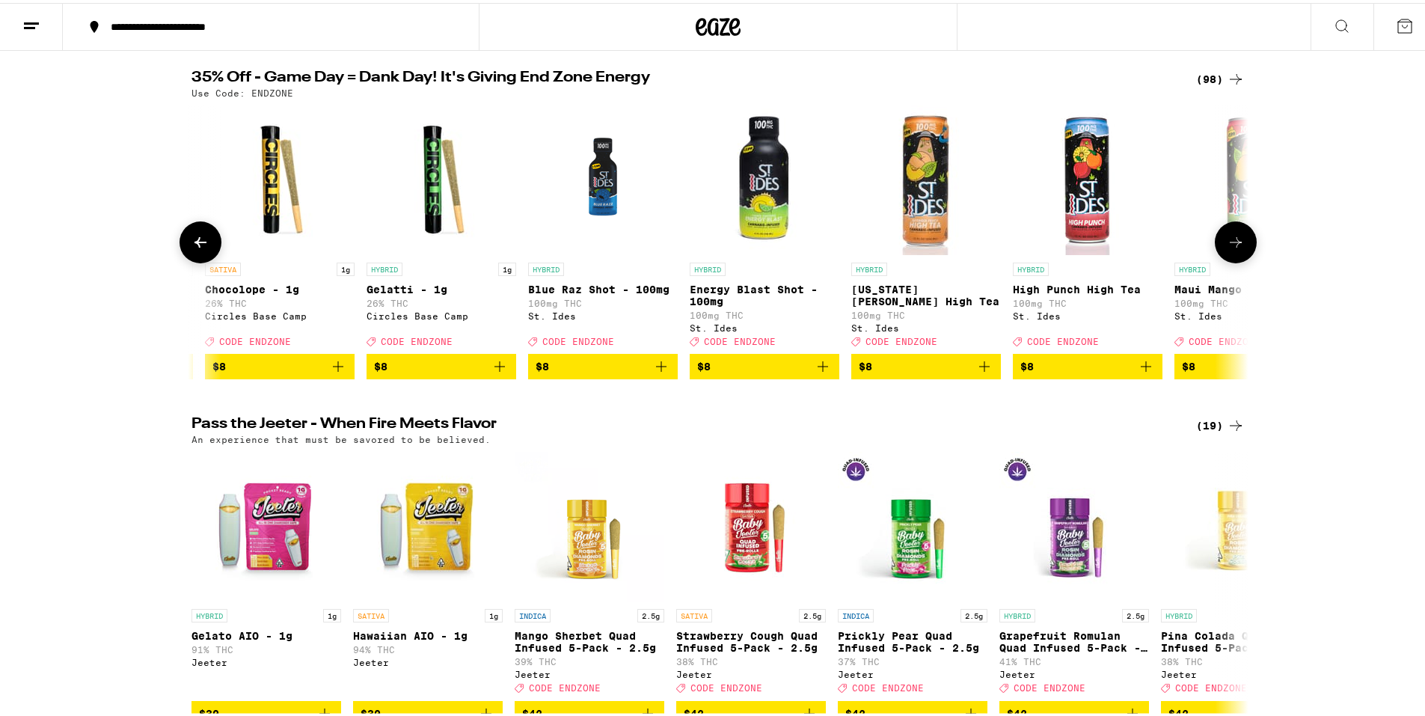
click at [201, 248] on icon at bounding box center [201, 239] width 18 height 18
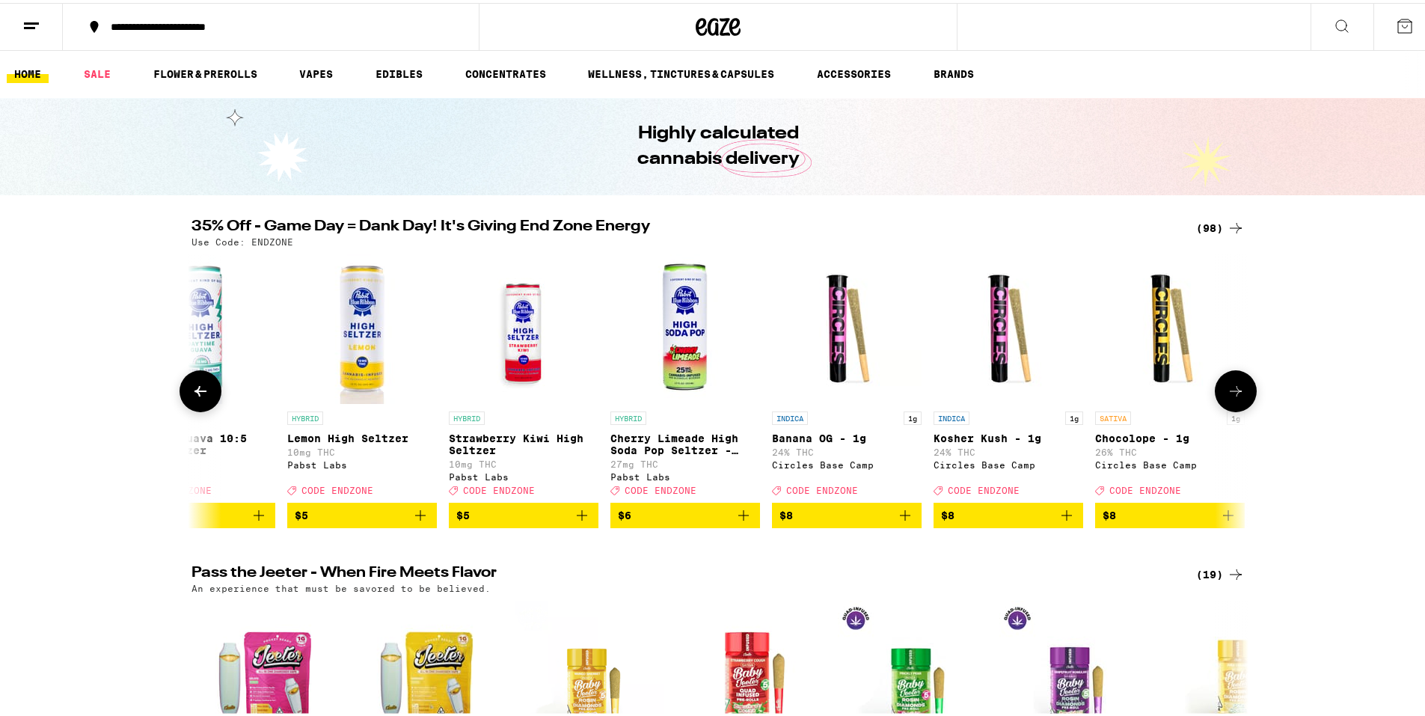
scroll to position [0, 0]
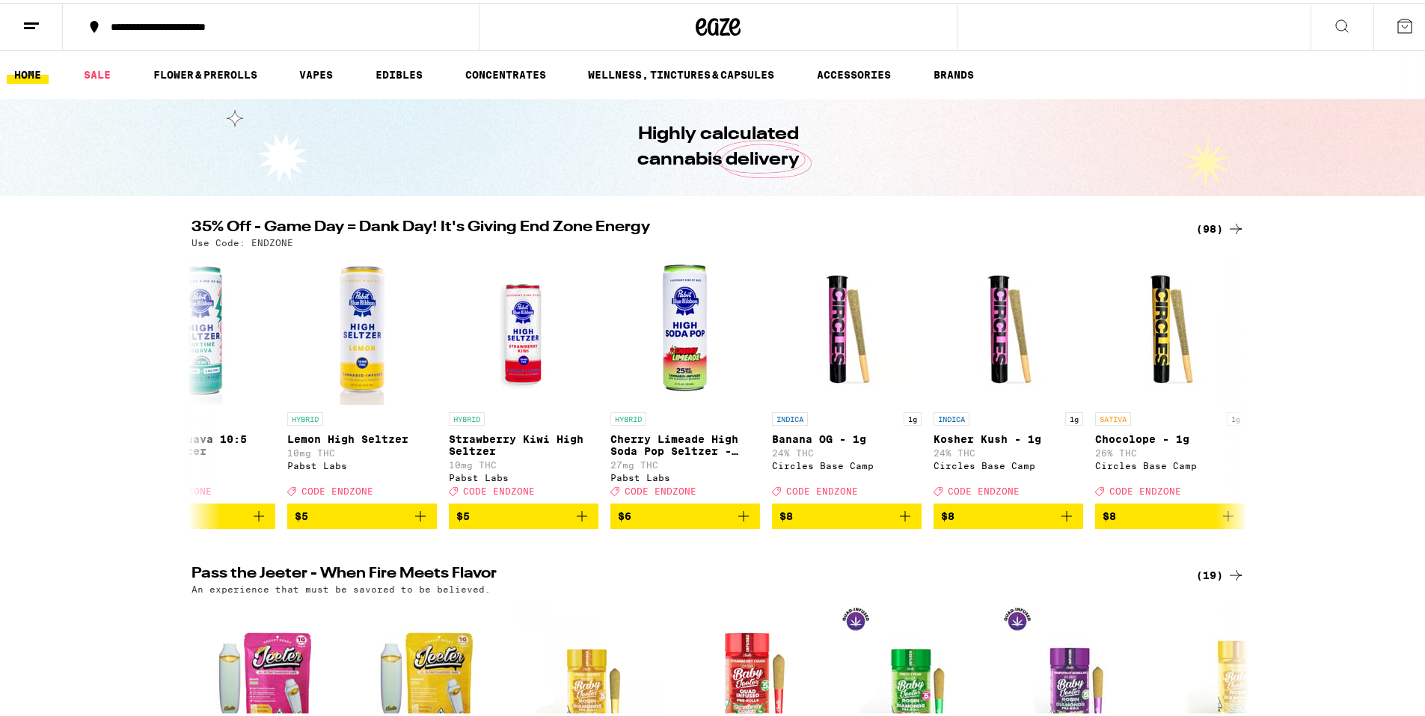
click at [239, 24] on div "**********" at bounding box center [278, 24] width 350 height 10
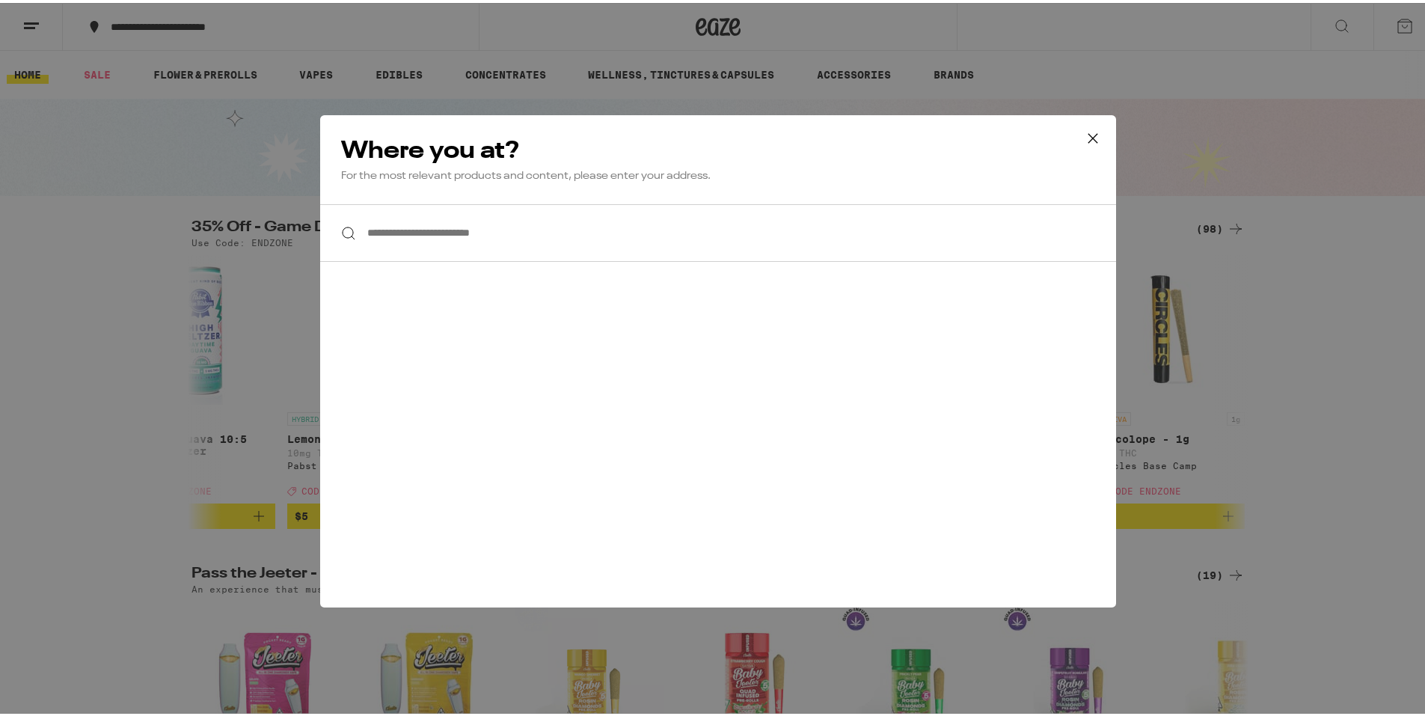
click at [476, 217] on input "**********" at bounding box center [718, 230] width 796 height 58
click at [630, 252] on input "**********" at bounding box center [718, 230] width 796 height 58
click at [336, 228] on div "**********" at bounding box center [718, 230] width 796 height 58
click at [529, 236] on input "**********" at bounding box center [718, 230] width 796 height 58
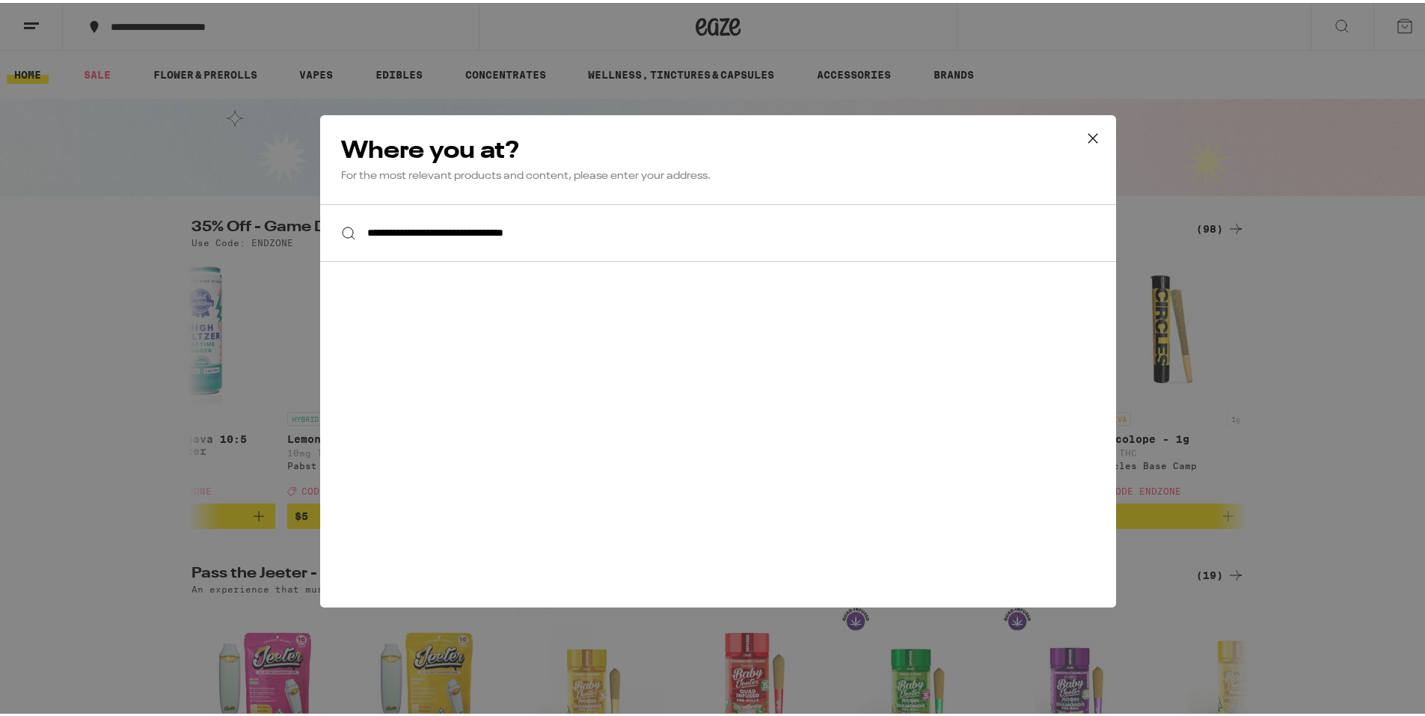
click at [557, 418] on div "**********" at bounding box center [718, 358] width 796 height 492
click at [665, 375] on div "**********" at bounding box center [718, 358] width 796 height 492
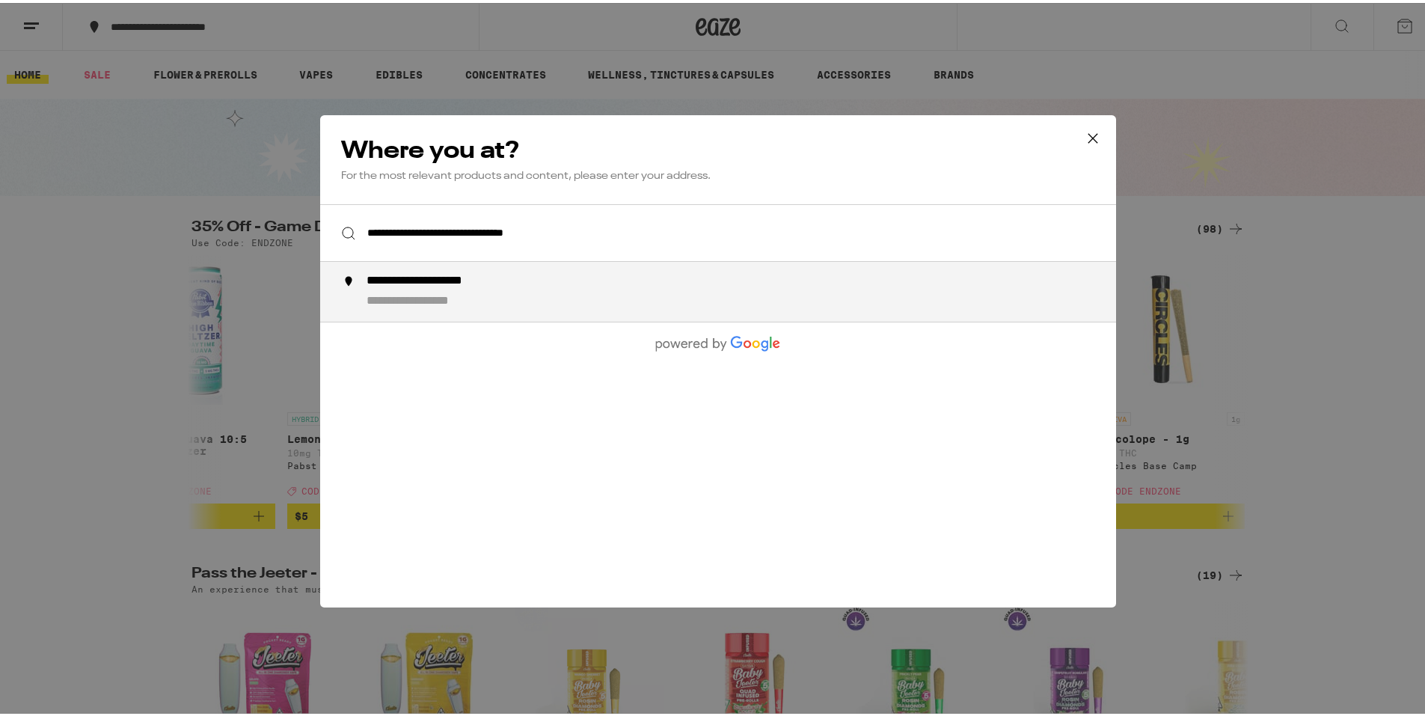
click at [445, 309] on li "**********" at bounding box center [718, 289] width 796 height 60
type input "**********"
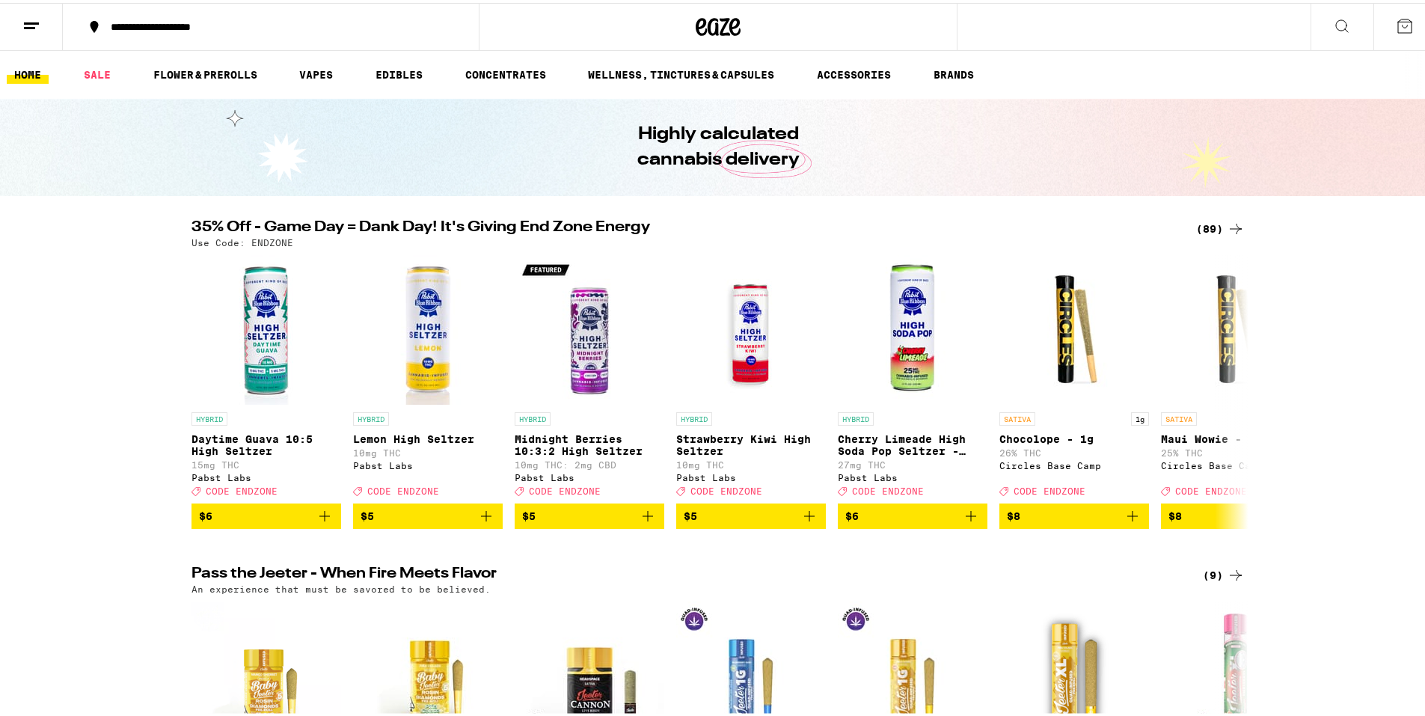
scroll to position [75, 0]
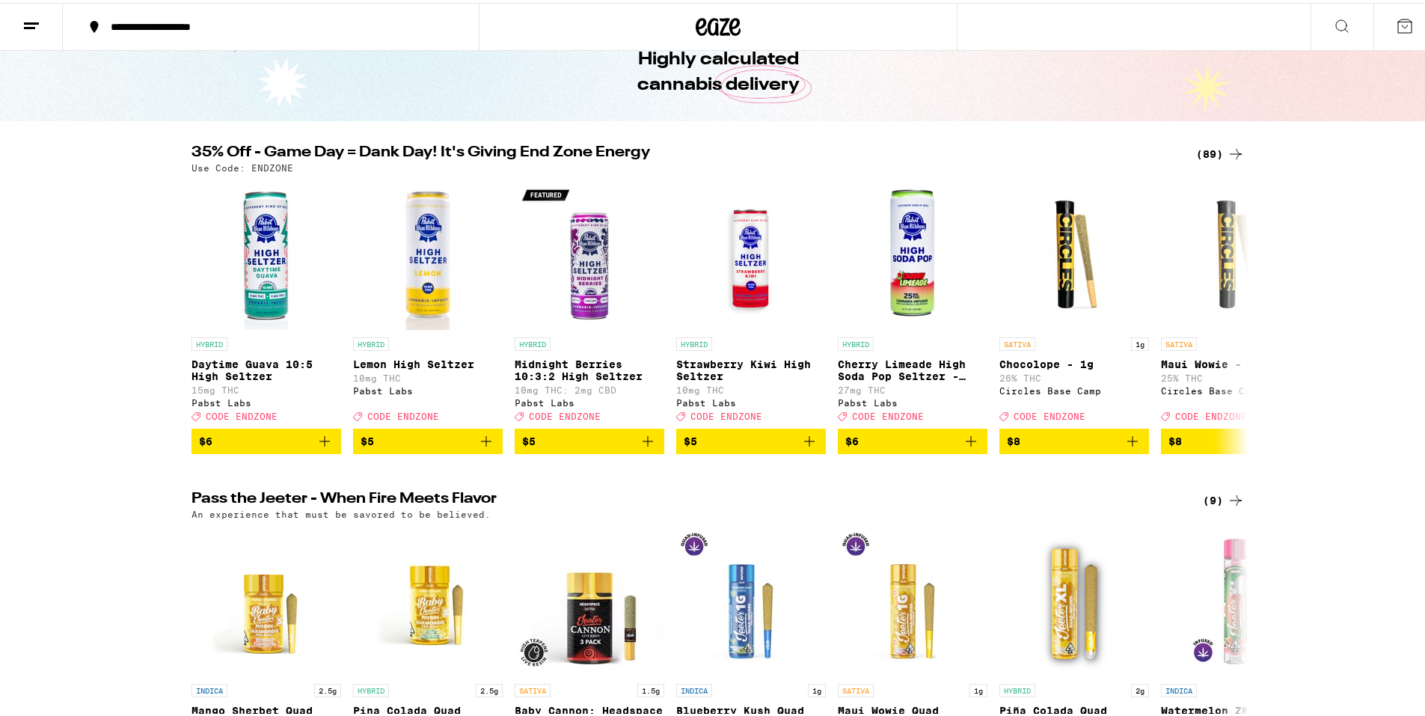
click at [1229, 153] on icon at bounding box center [1236, 151] width 18 height 18
click at [1227, 321] on icon at bounding box center [1236, 314] width 18 height 18
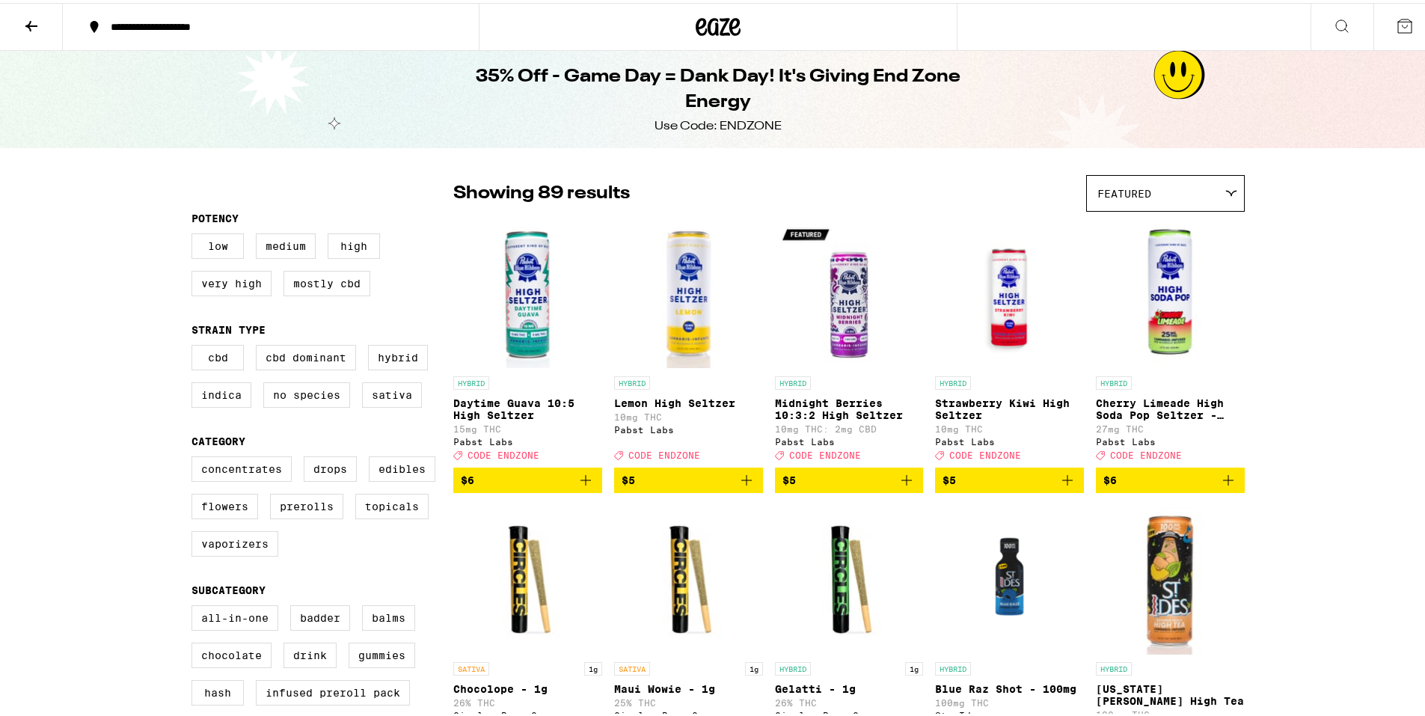
click at [144, 126] on div "35% Off - Game Day = Dank Day! It's Giving End Zone Energy Use Code: ENDZONE" at bounding box center [718, 96] width 1437 height 97
click at [28, 22] on icon at bounding box center [31, 23] width 12 height 10
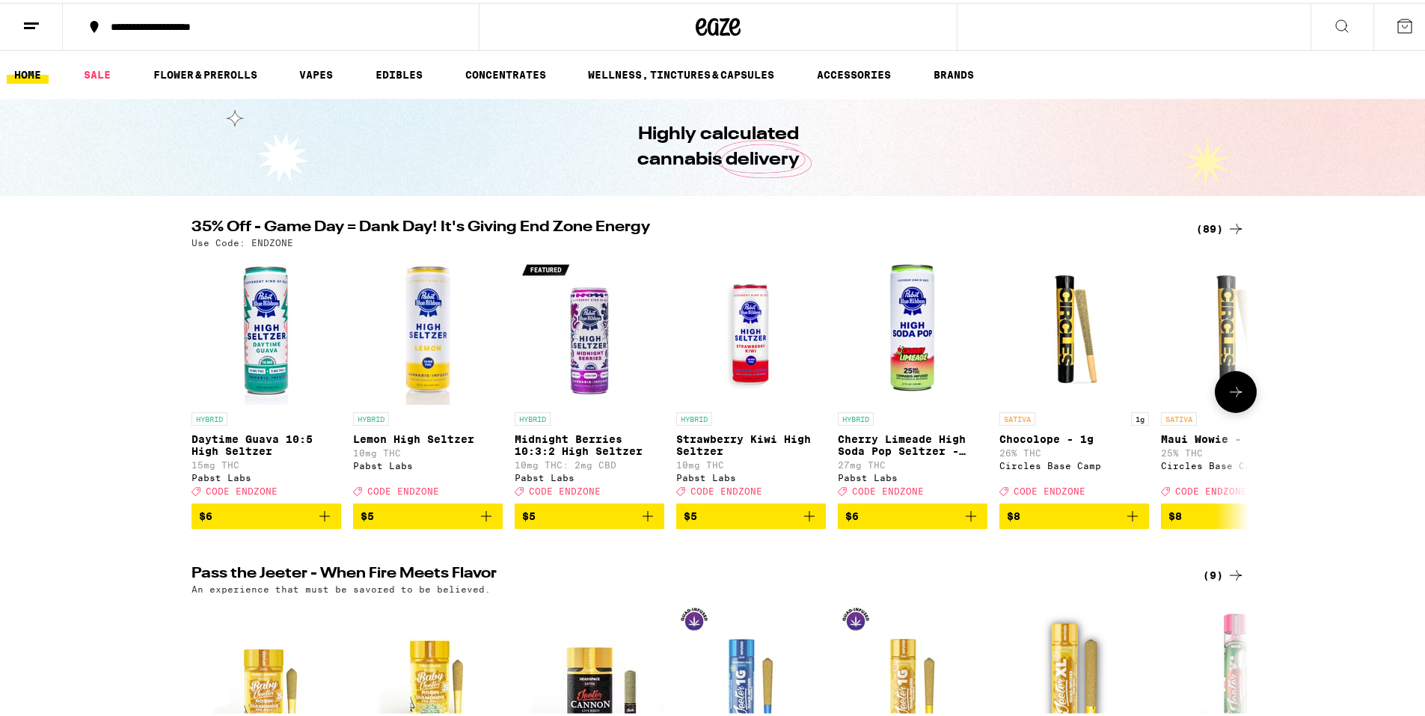
click at [1235, 398] on icon at bounding box center [1236, 389] width 18 height 18
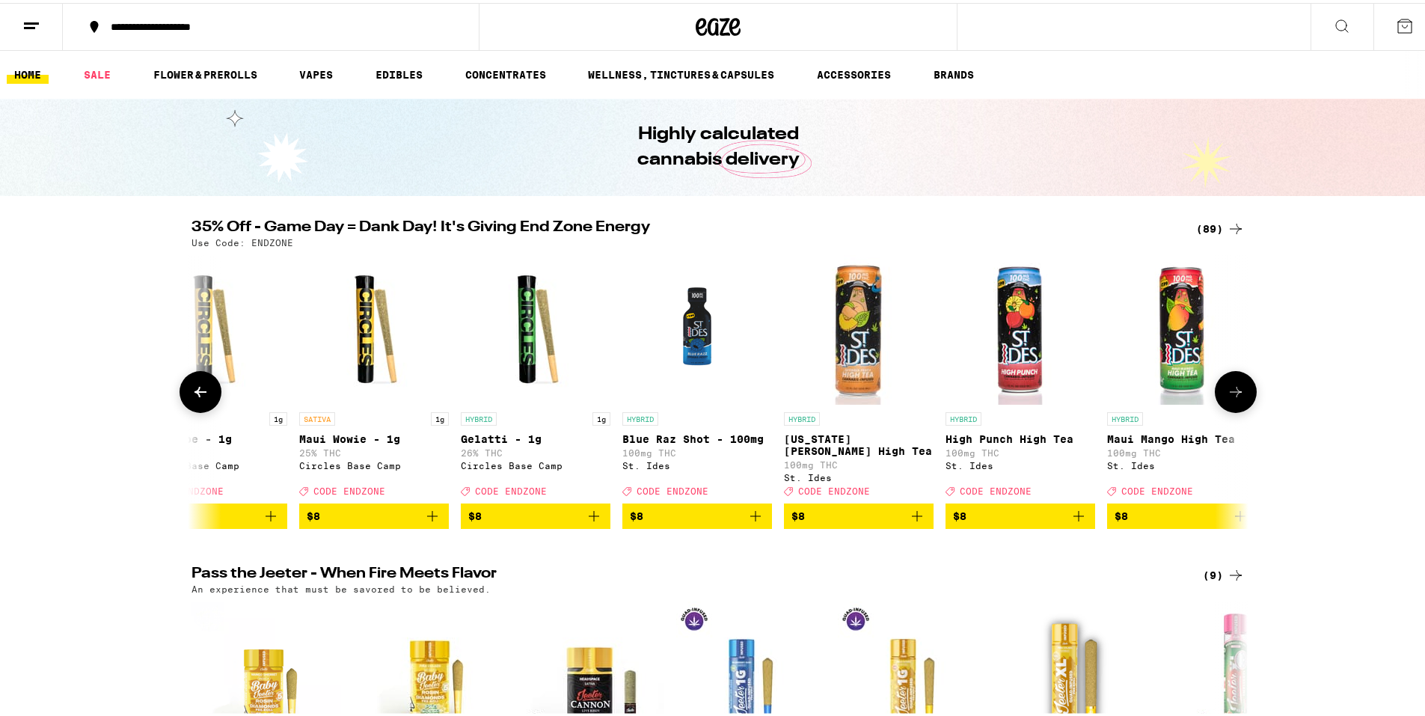
scroll to position [0, 890]
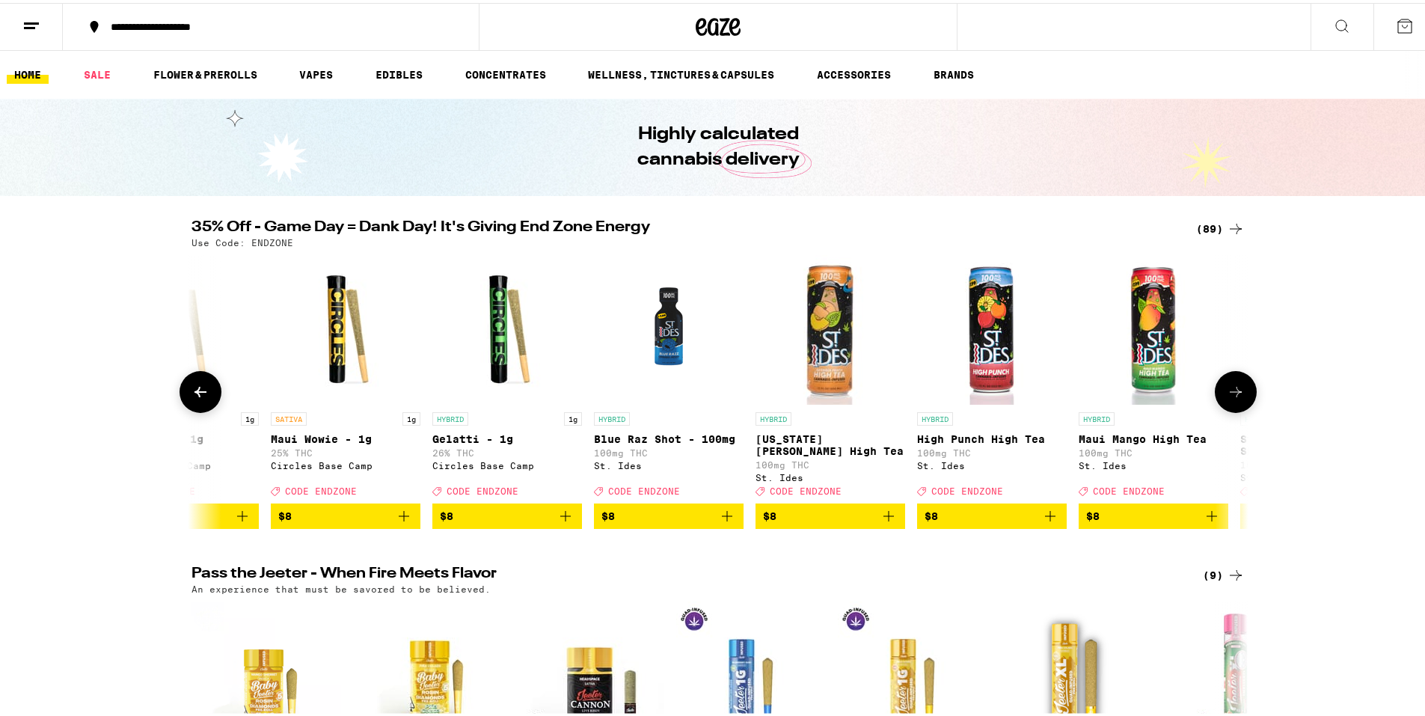
click at [1229, 398] on icon at bounding box center [1236, 389] width 18 height 18
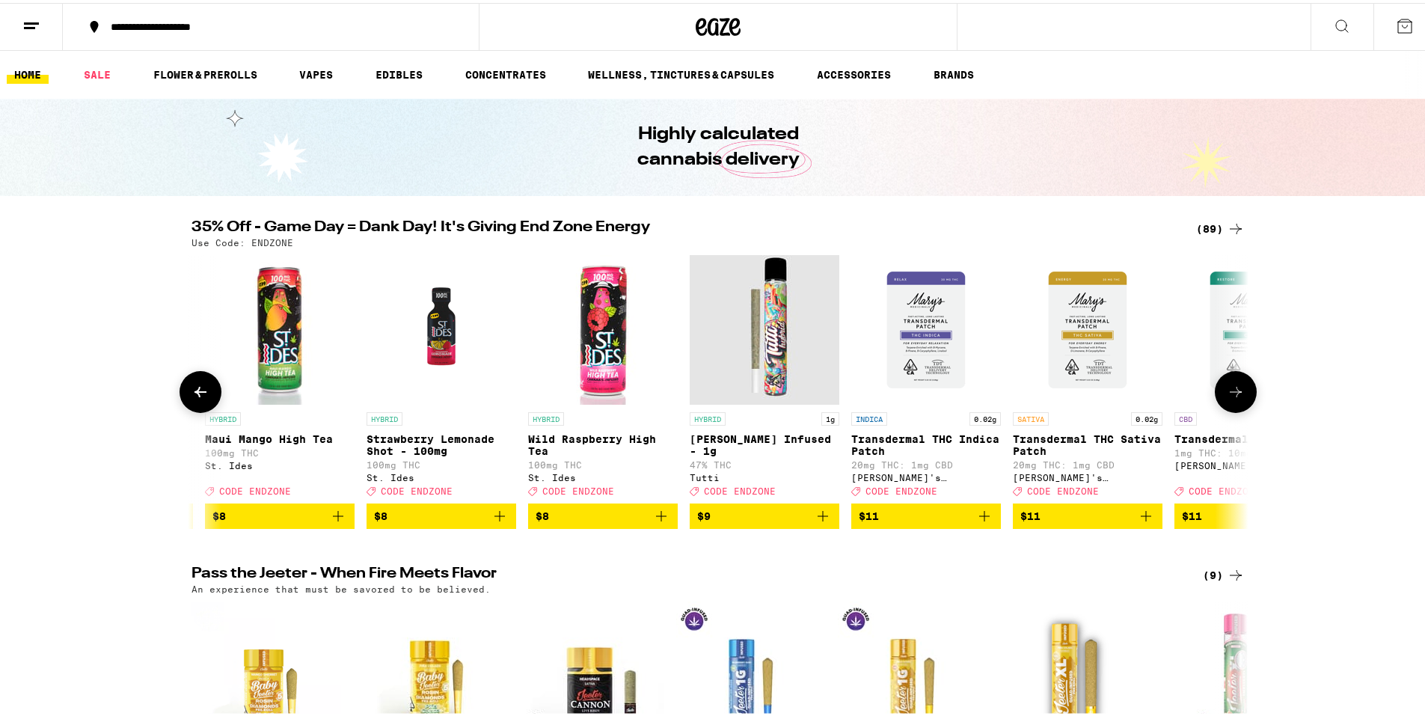
scroll to position [0, 1781]
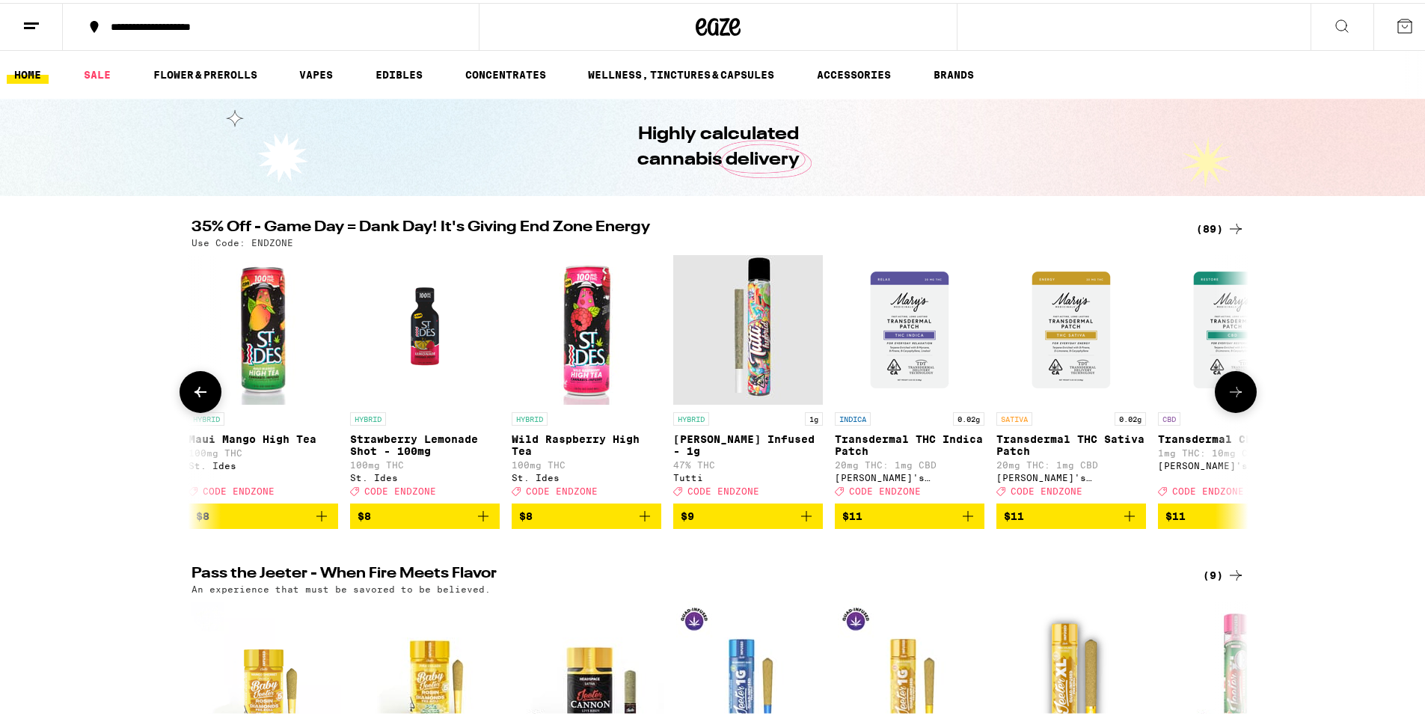
click at [1229, 398] on icon at bounding box center [1236, 389] width 18 height 18
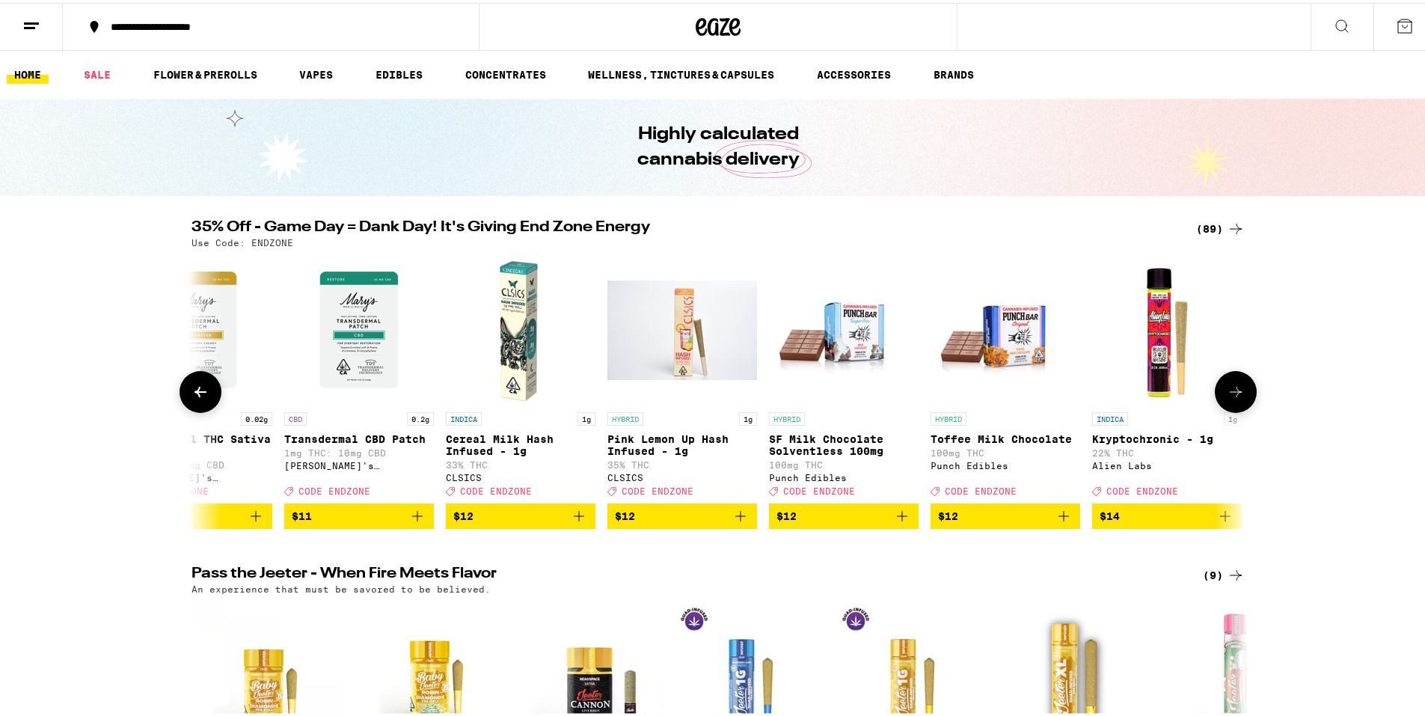
scroll to position [0, 2671]
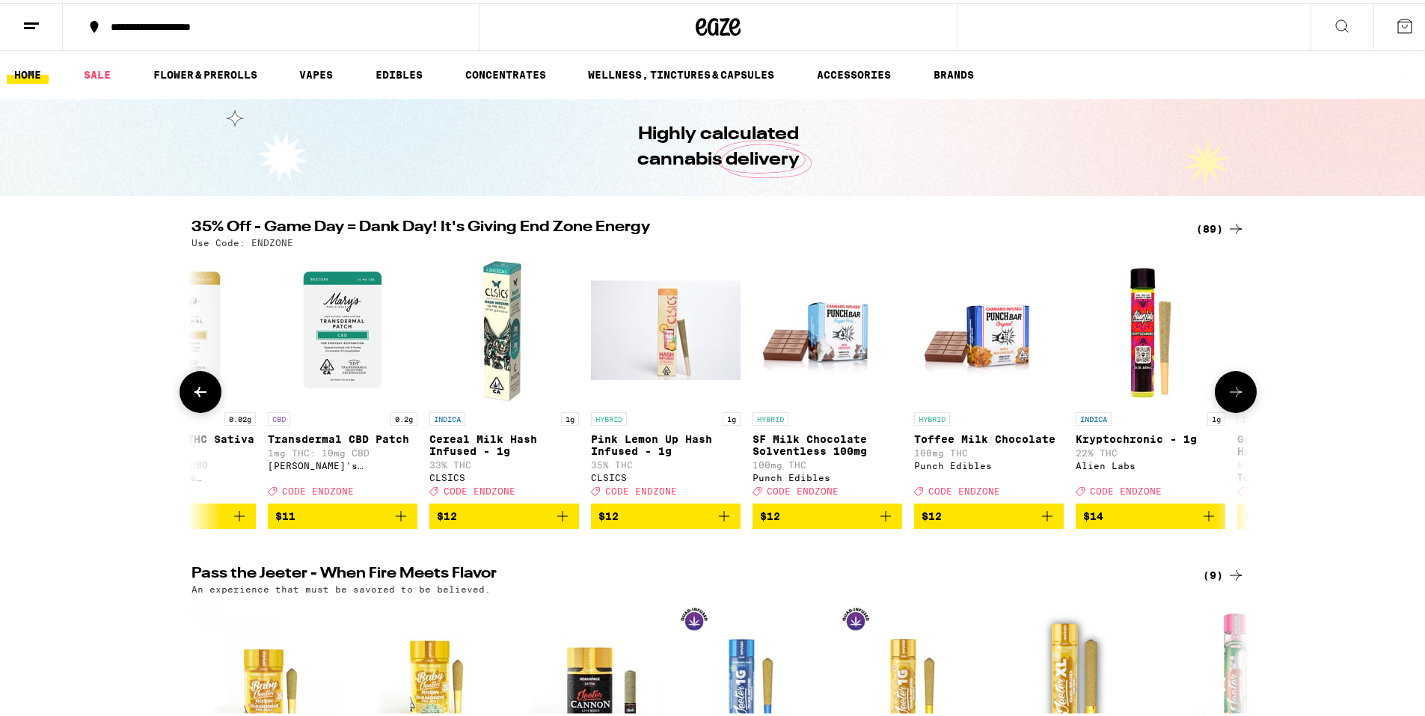
click at [1229, 398] on icon at bounding box center [1236, 389] width 18 height 18
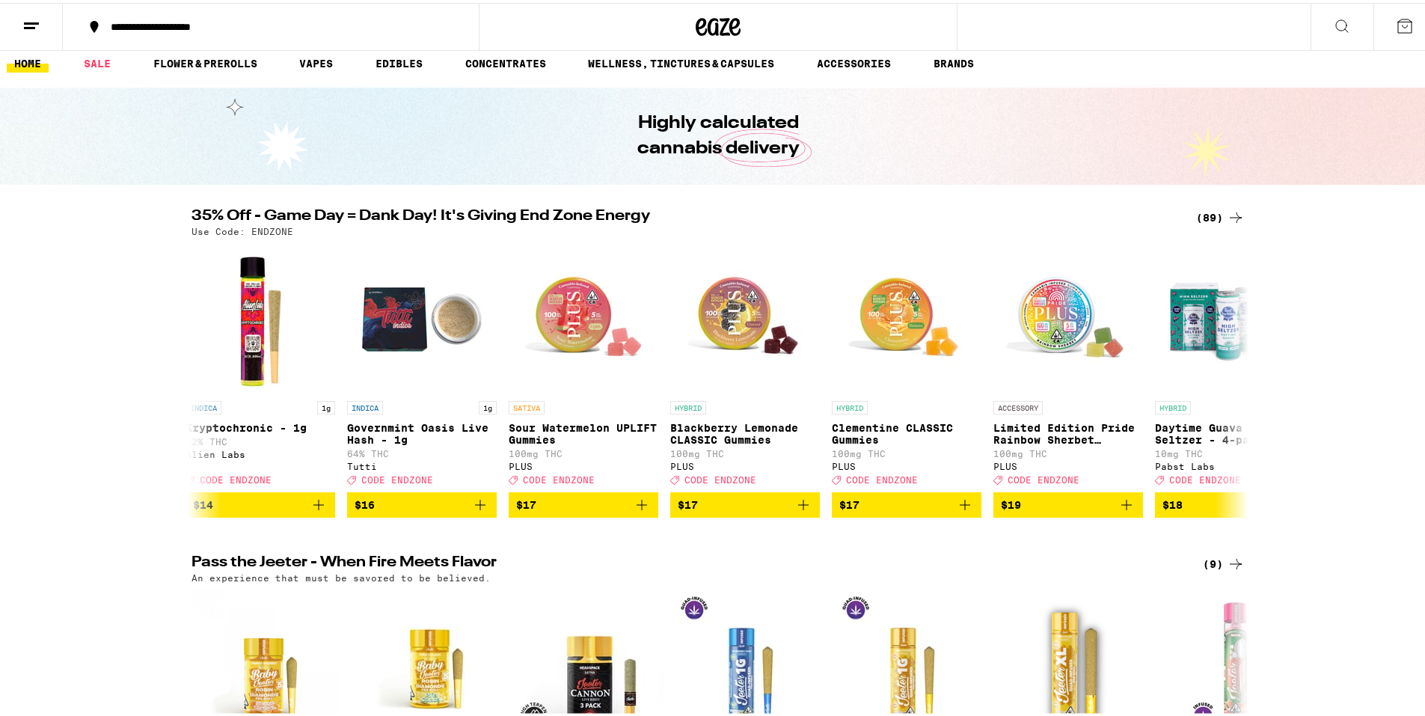
scroll to position [0, 0]
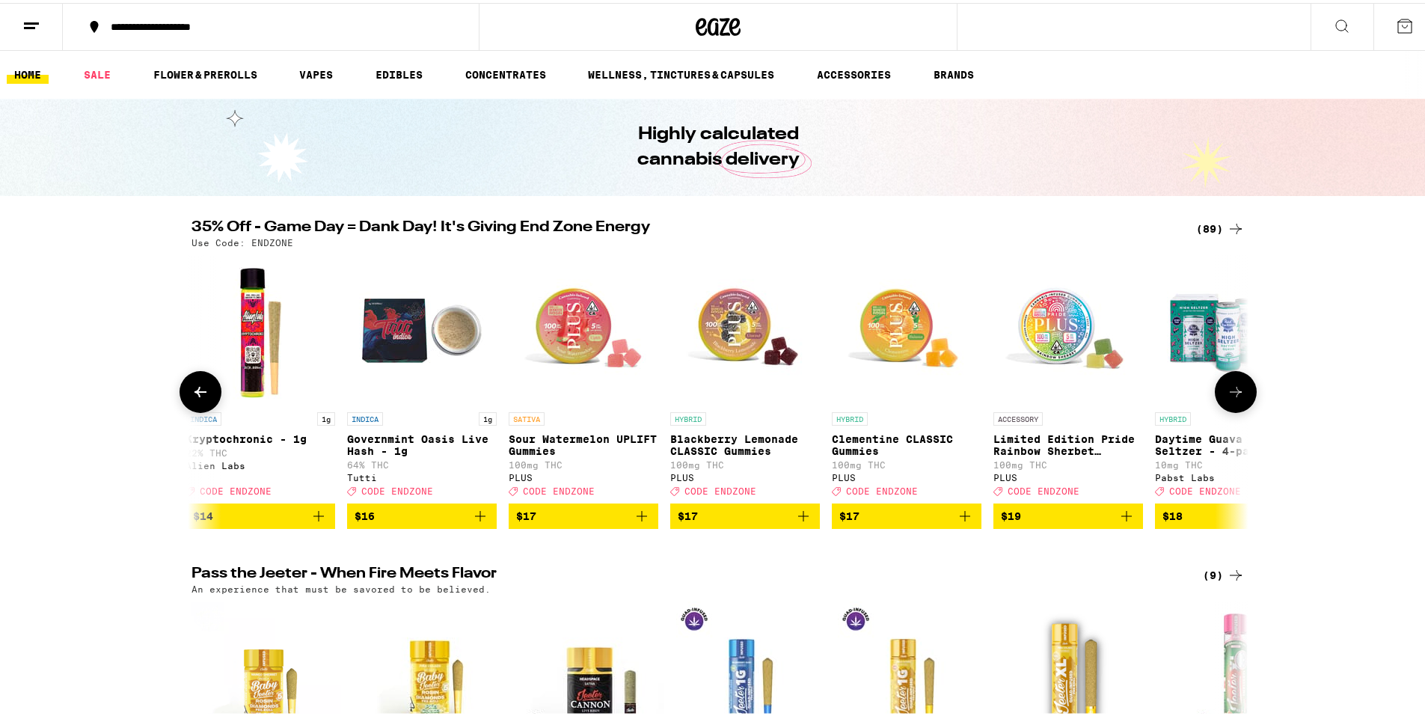
click at [195, 392] on icon at bounding box center [201, 389] width 12 height 10
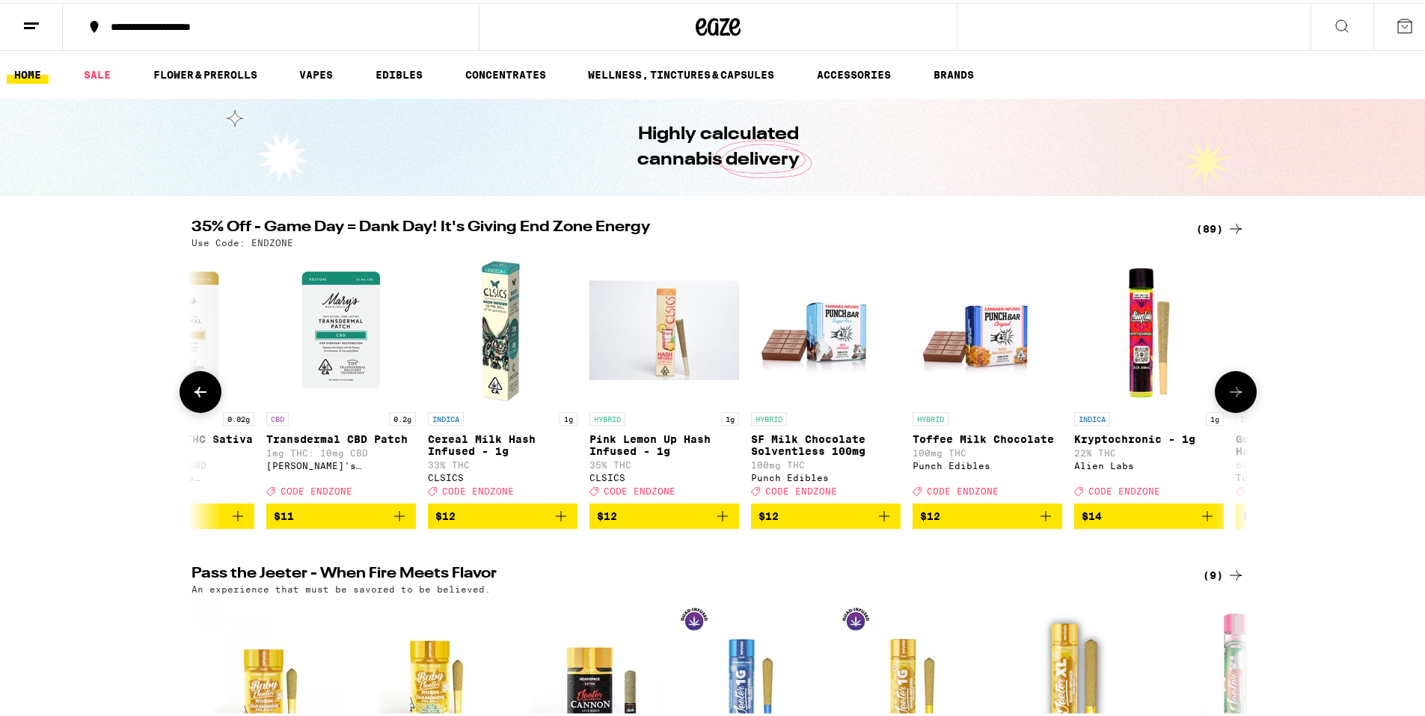
scroll to position [0, 2671]
click at [1234, 398] on icon at bounding box center [1236, 389] width 18 height 18
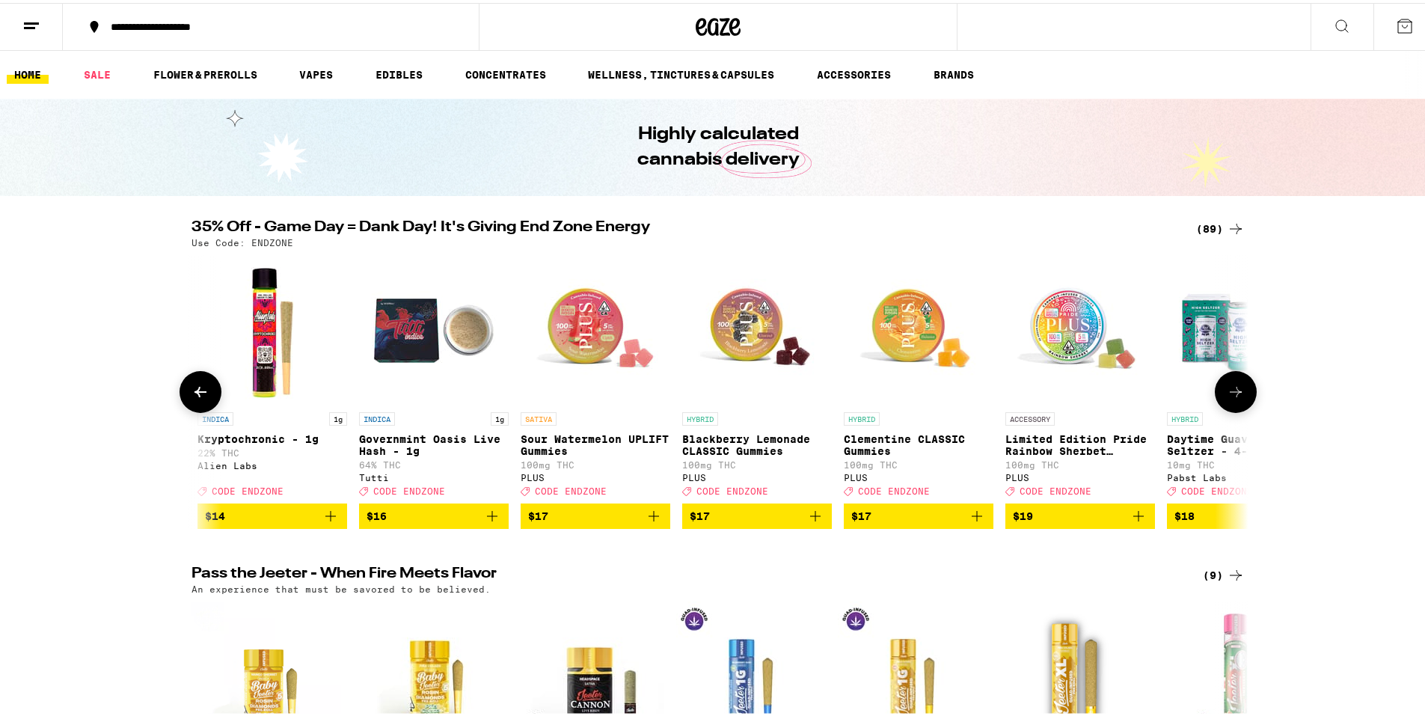
scroll to position [0, 3561]
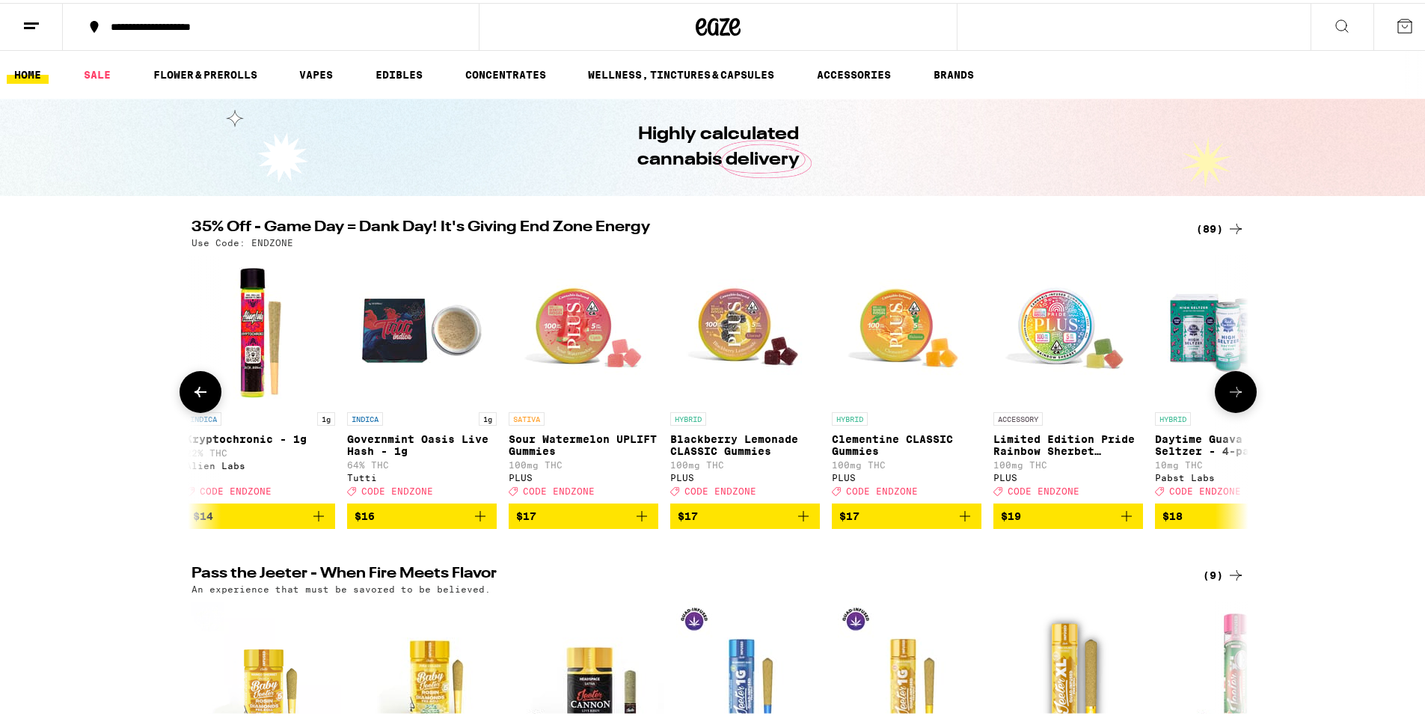
click at [190, 406] on button at bounding box center [201, 389] width 42 height 42
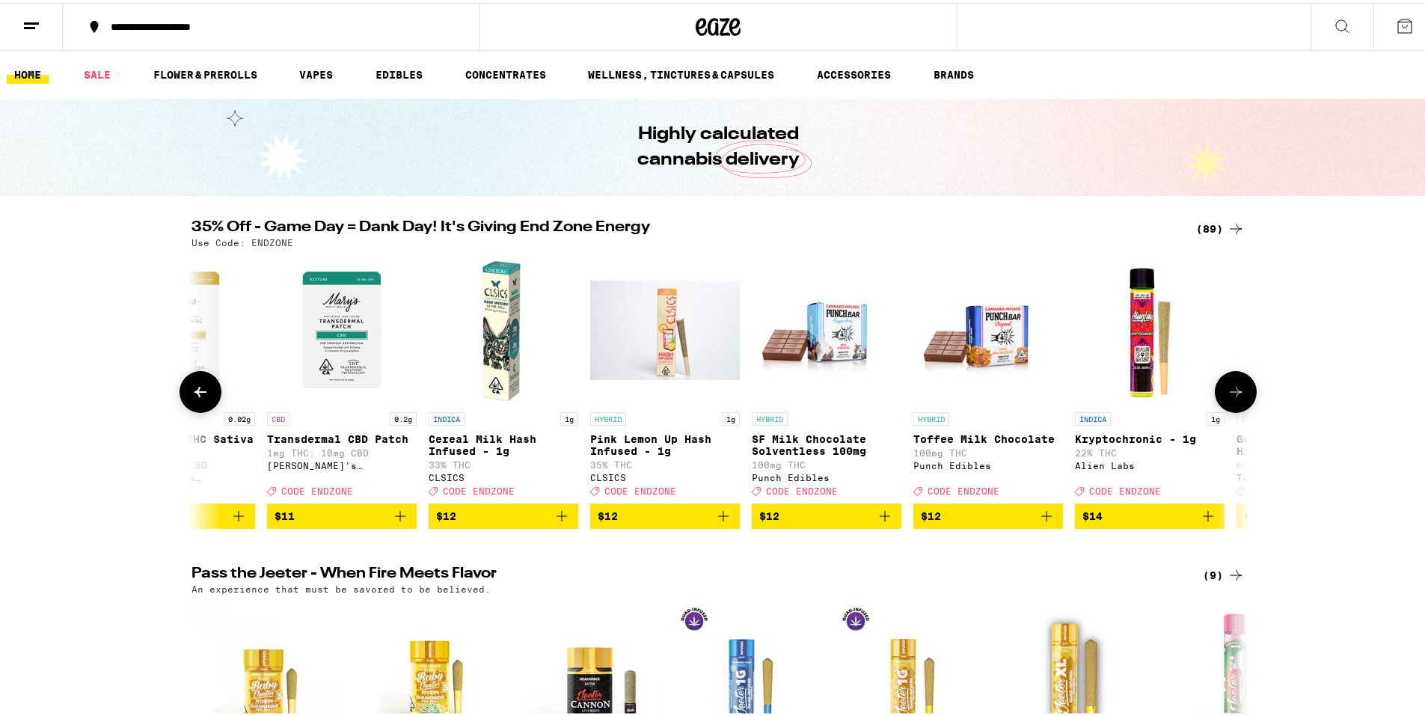
scroll to position [0, 2671]
